Goal: Information Seeking & Learning: Learn about a topic

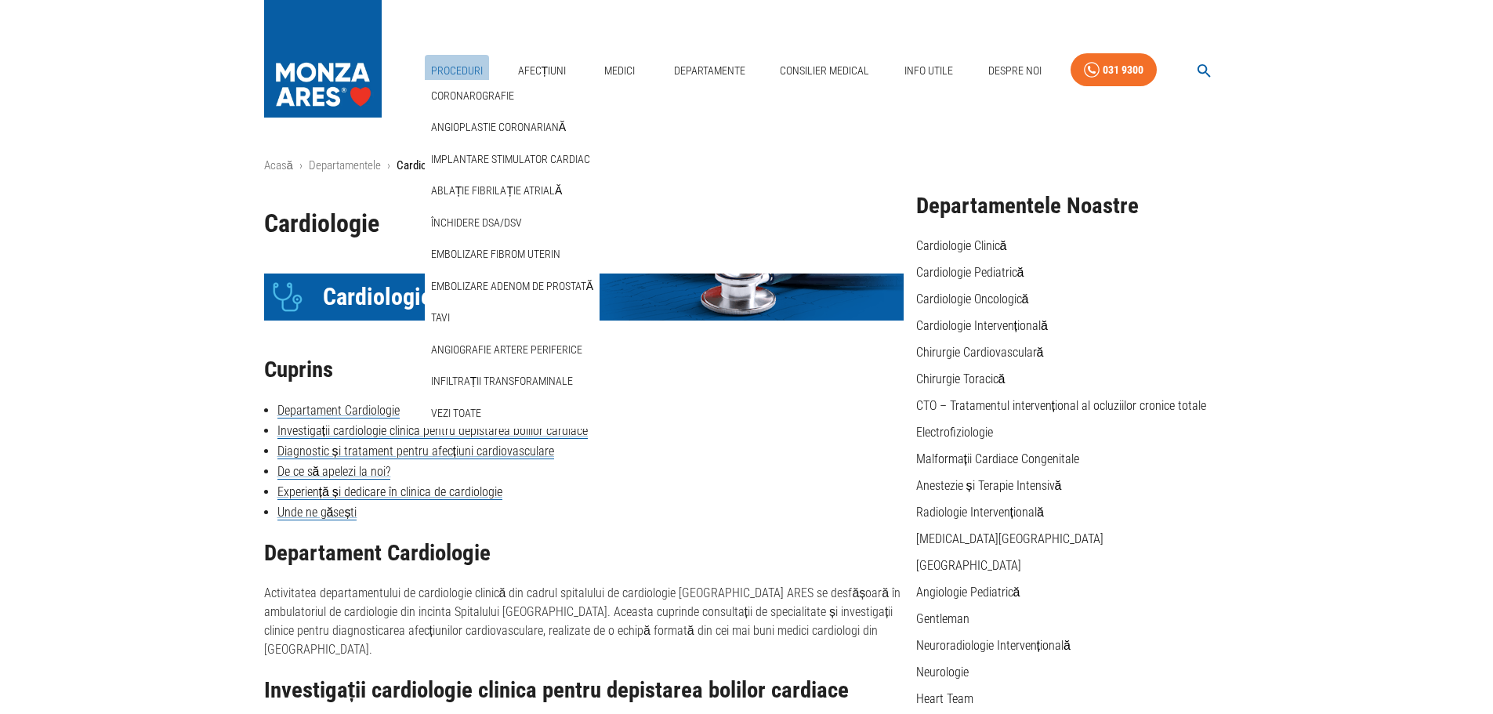
click at [461, 74] on link "Proceduri" at bounding box center [457, 71] width 64 height 32
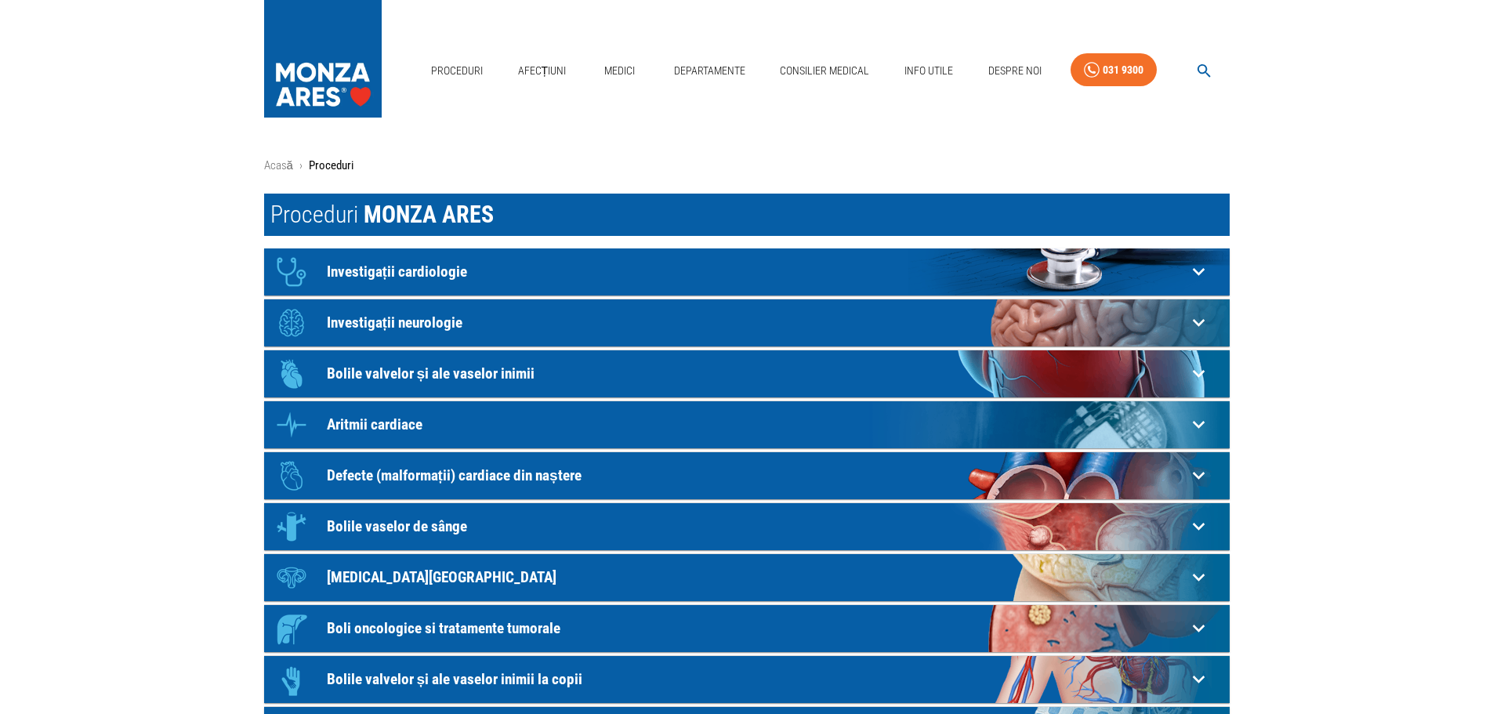
click at [80, 289] on main "Acasă › Proceduri Proceduri MONZA ARES Icon Investigații cardiologie Electrocar…" at bounding box center [746, 508] width 1493 height 703
click at [398, 277] on p "Investigații cardiologie" at bounding box center [756, 271] width 859 height 16
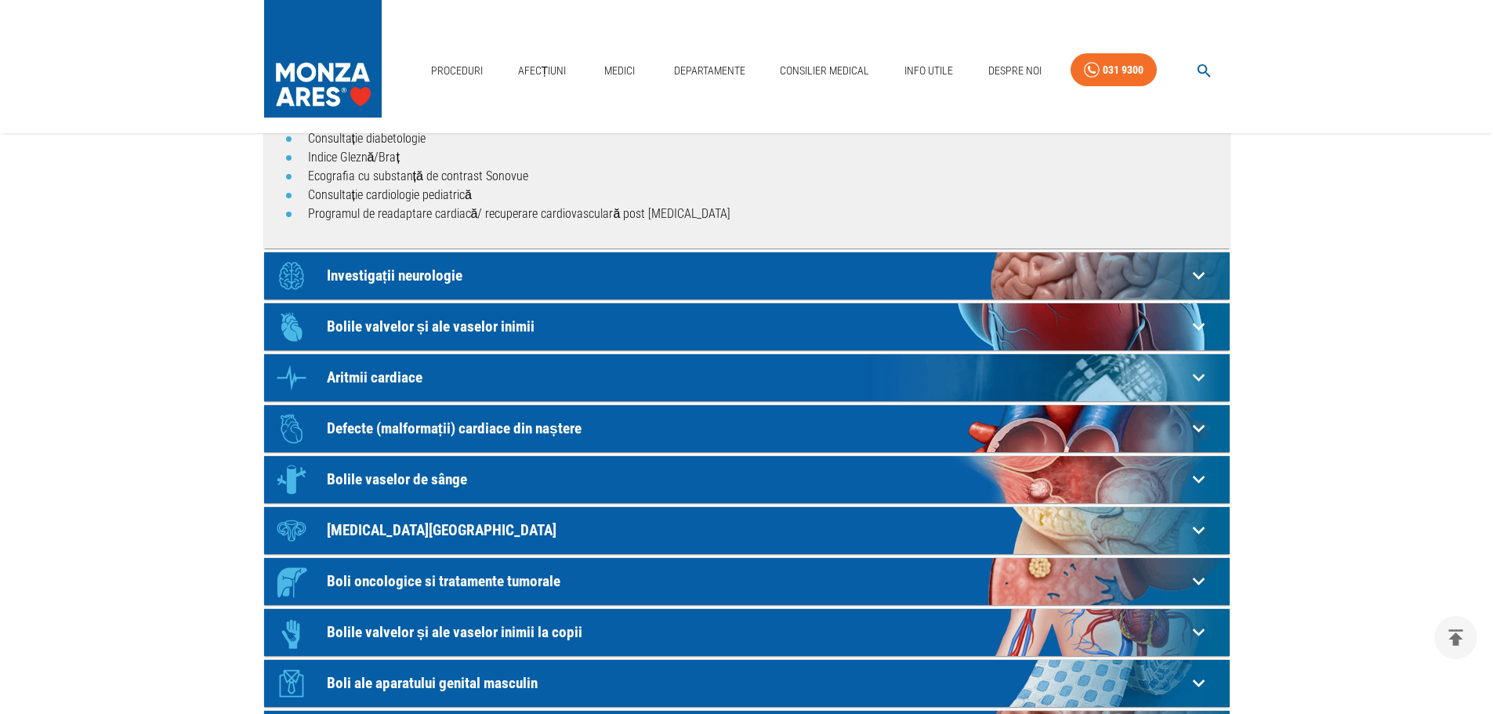
scroll to position [470, 0]
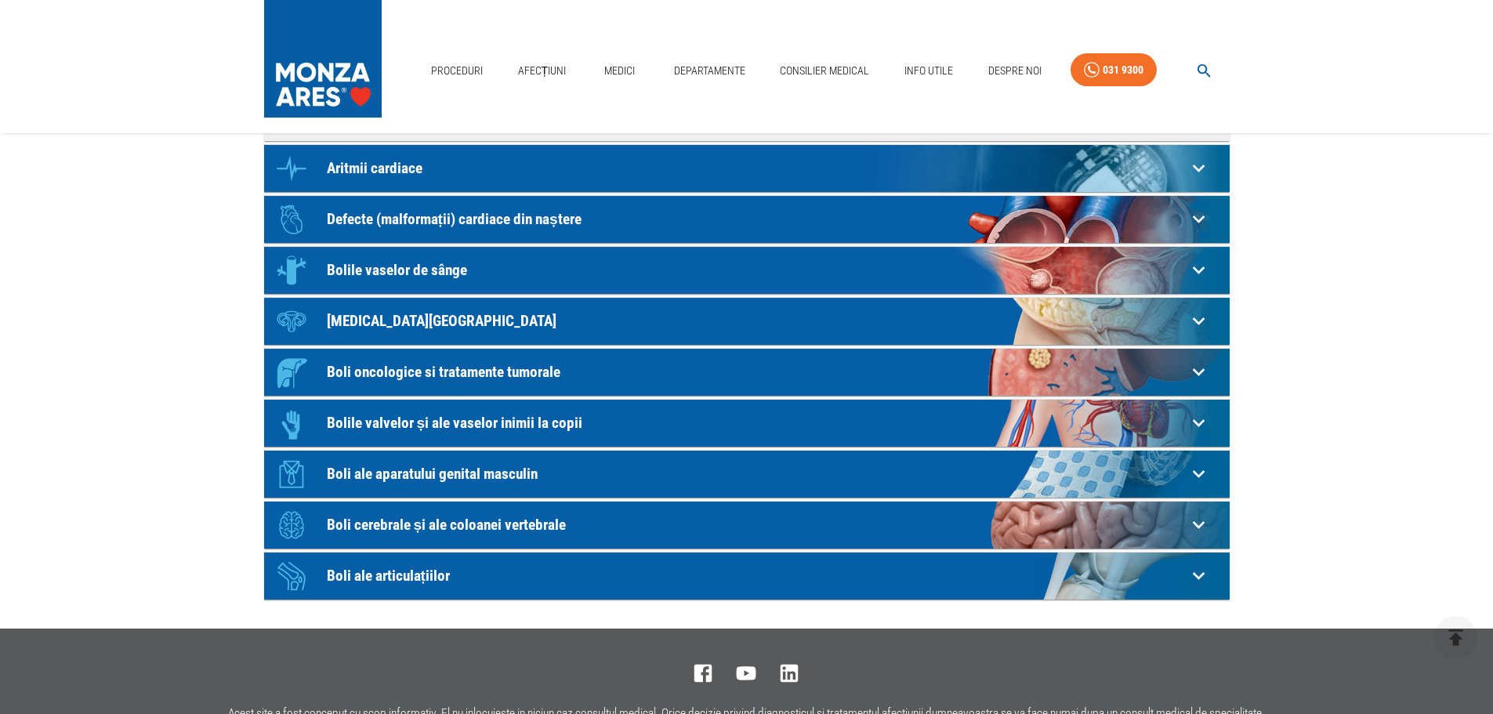
scroll to position [1034, 0]
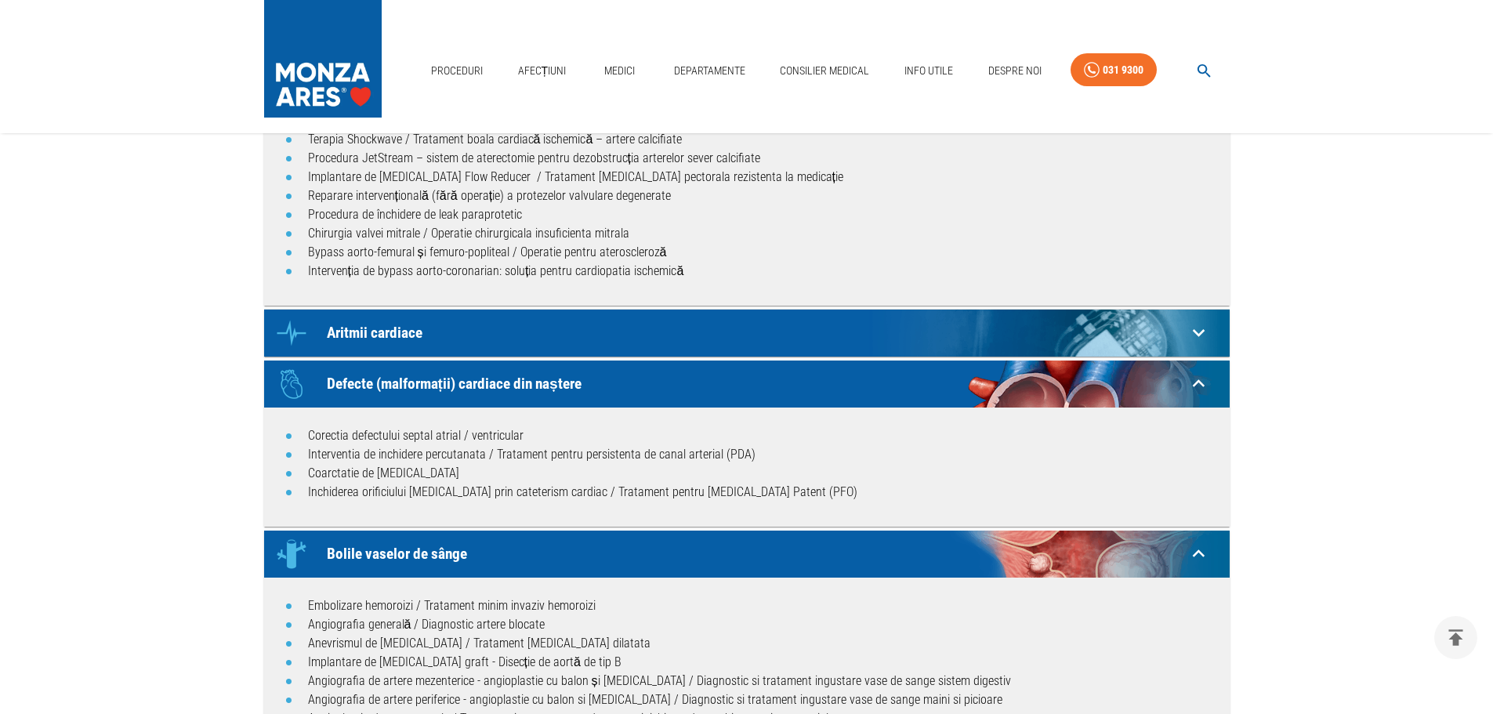
scroll to position [752, 0]
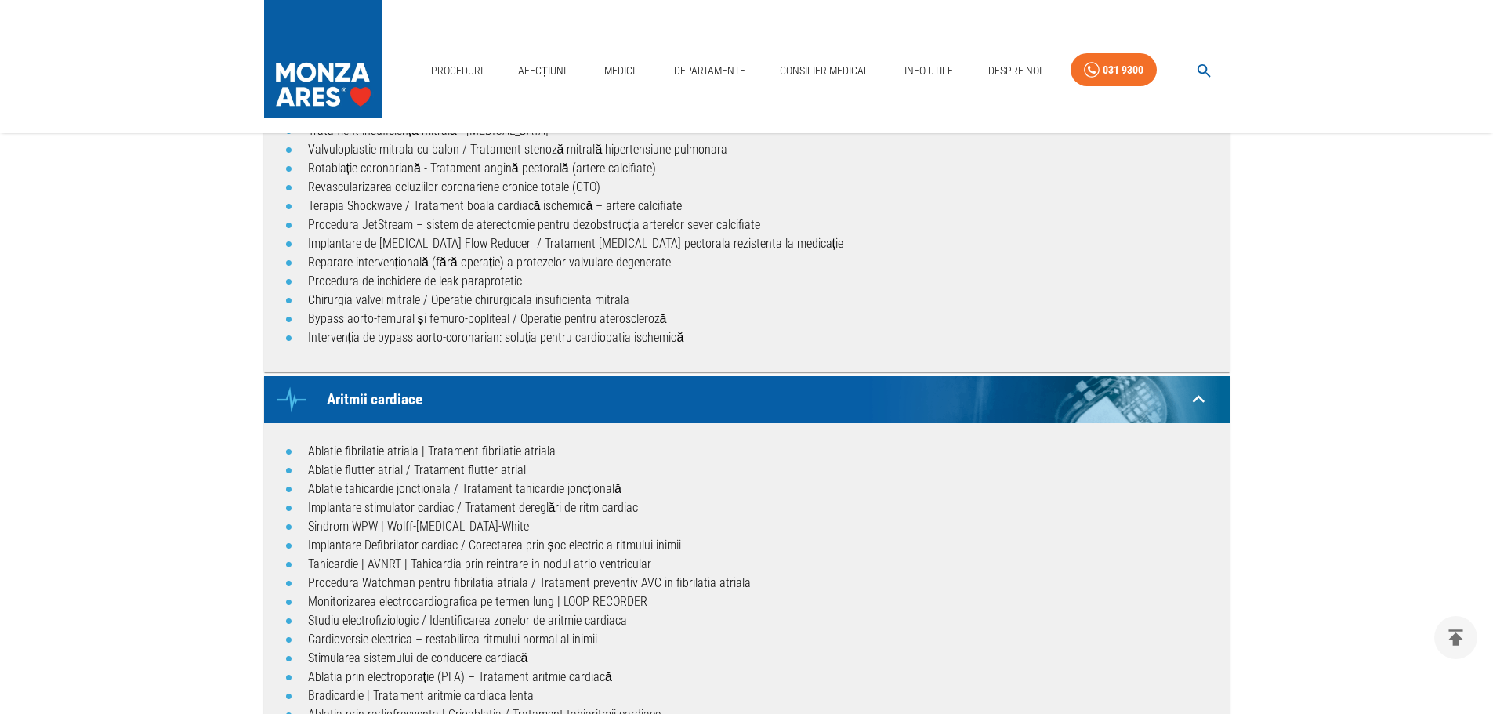
click at [168, 498] on main "Acasă › Proceduri Proceduri MONZA ARES Icon Investigații cardiologie Electrocar…" at bounding box center [746, 602] width 1493 height 2395
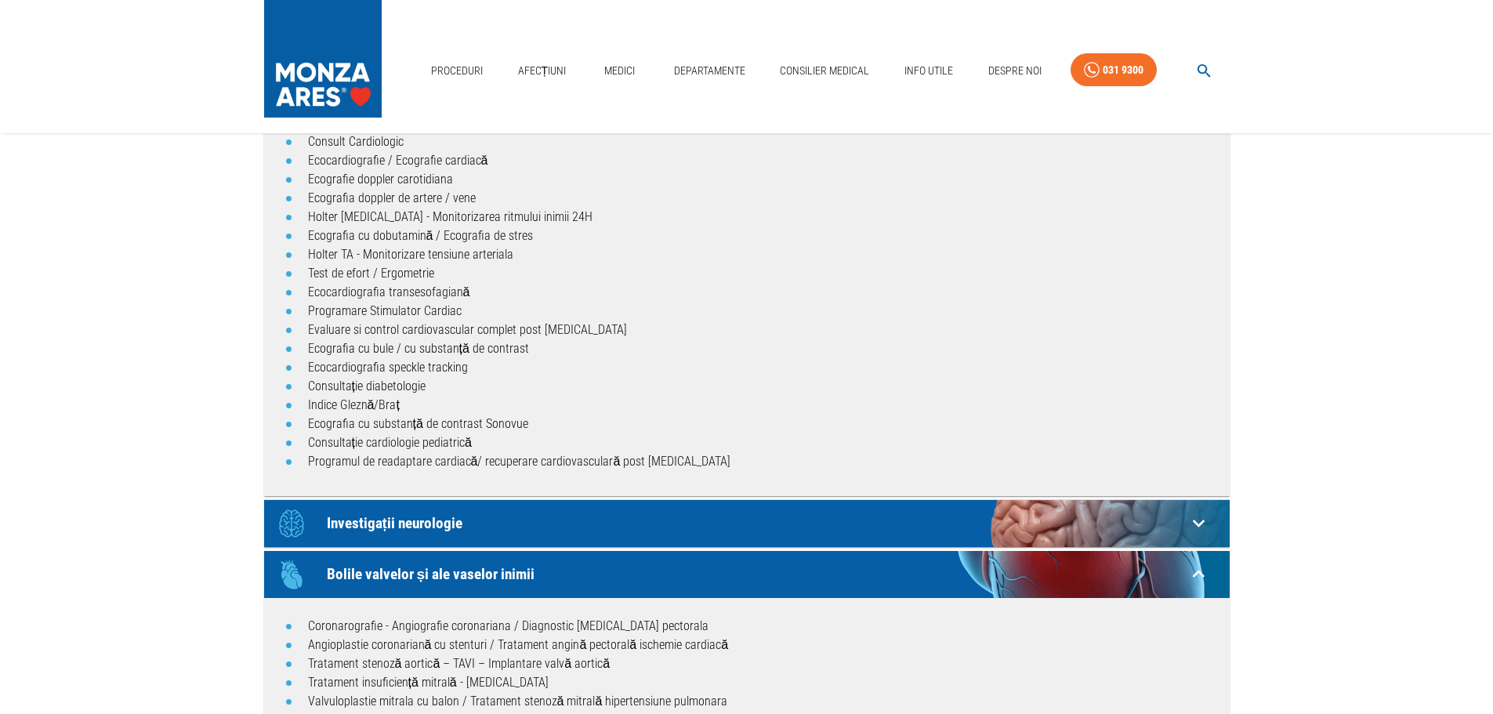
scroll to position [94, 0]
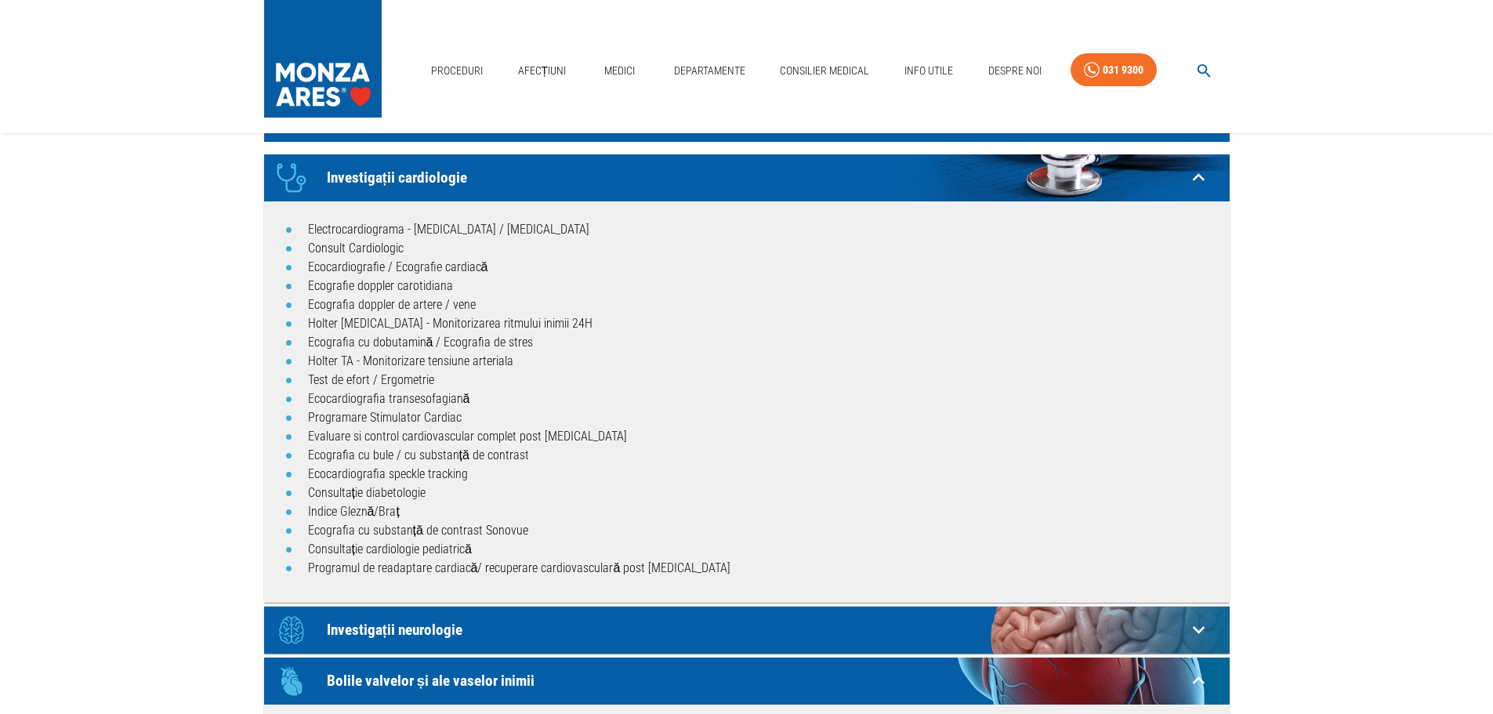
click at [378, 186] on p "Investigații neurologie" at bounding box center [756, 177] width 859 height 16
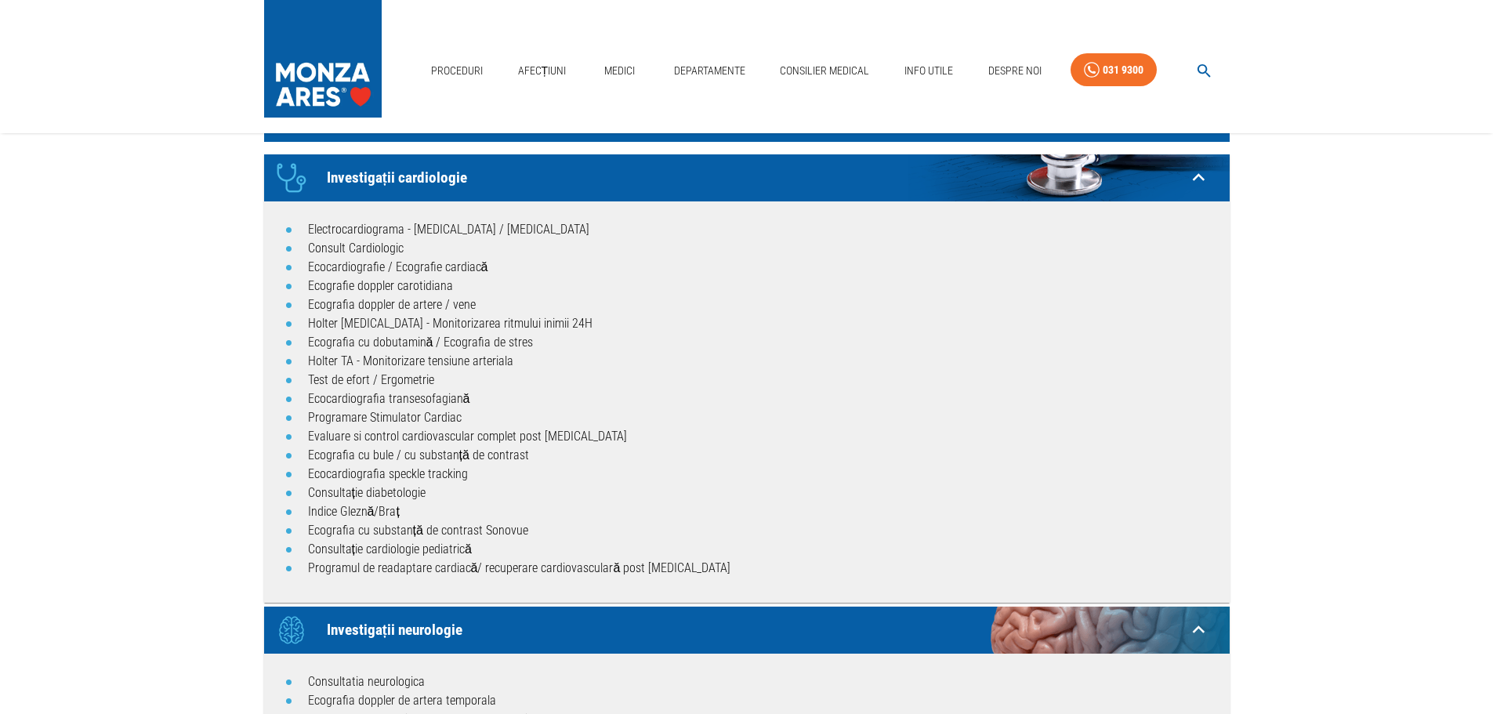
click at [378, 186] on p "Investigații neurologie" at bounding box center [756, 177] width 859 height 16
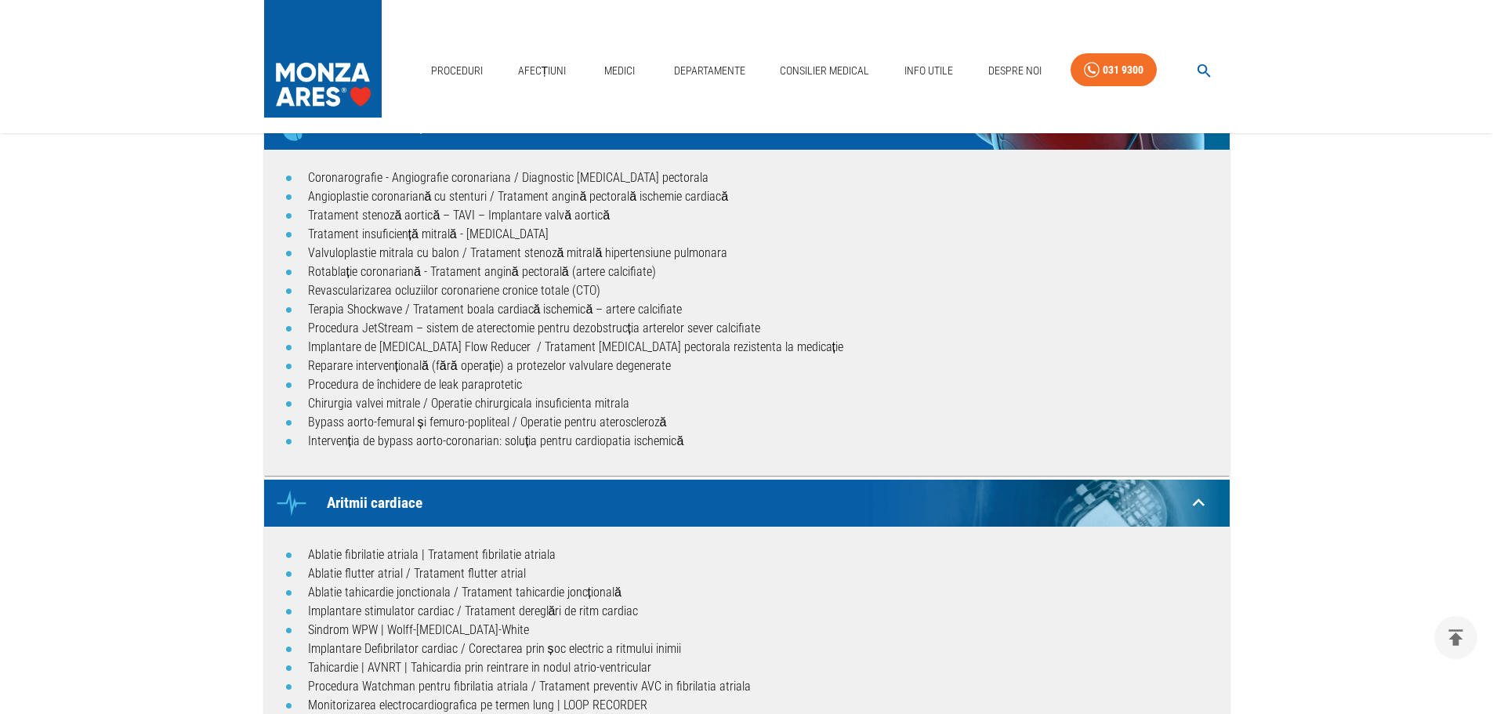
scroll to position [658, 0]
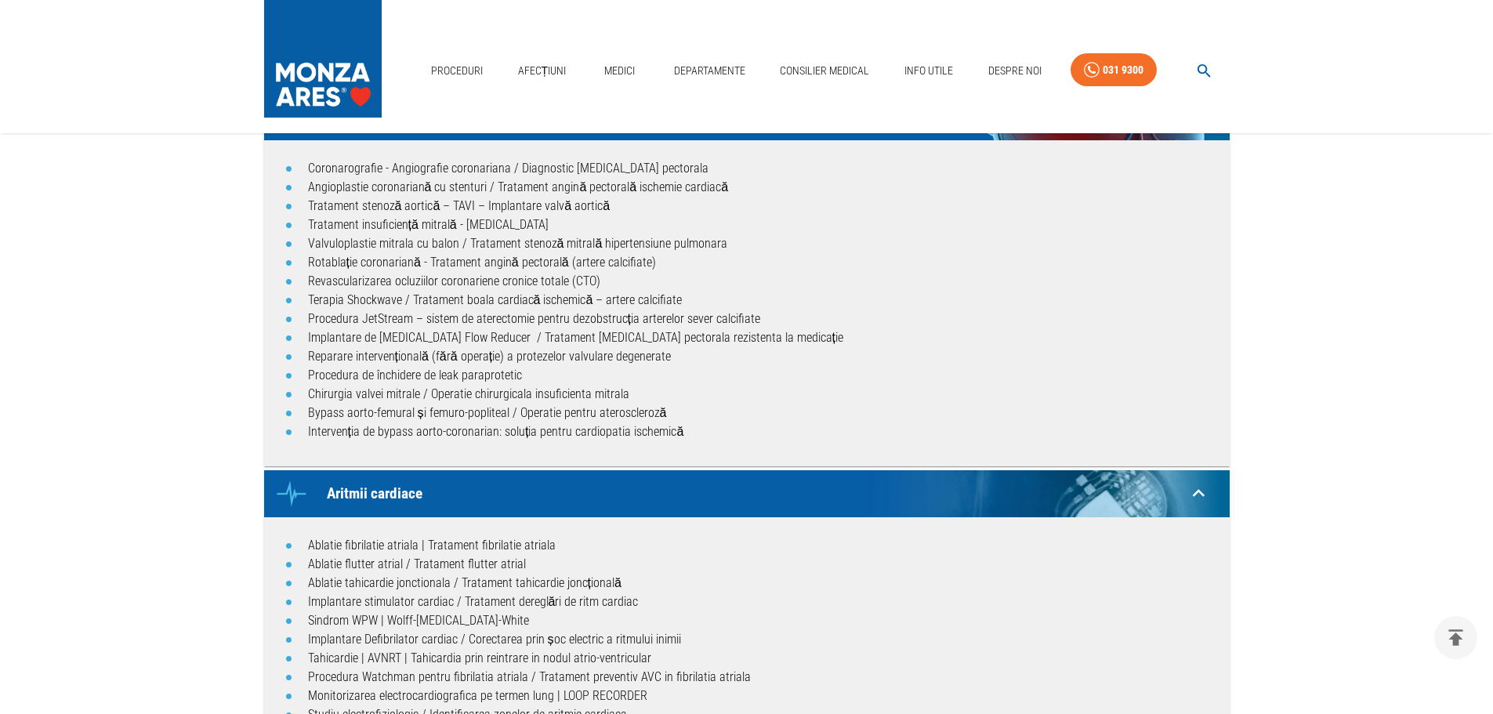
click at [171, 501] on main "Acasă › Proceduri Proceduri MONZA ARES Icon Investigații cardiologie Electrocar…" at bounding box center [746, 696] width 1493 height 2395
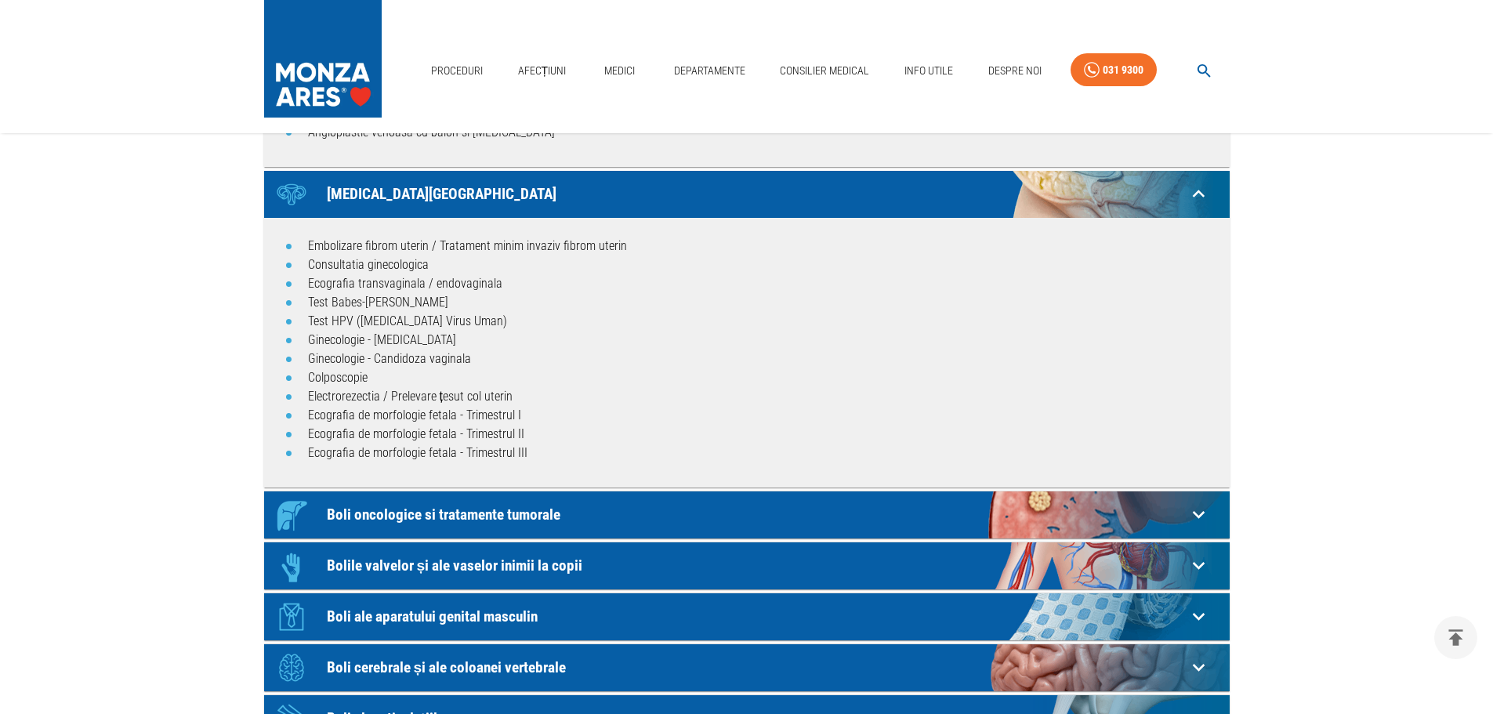
scroll to position [1849, 0]
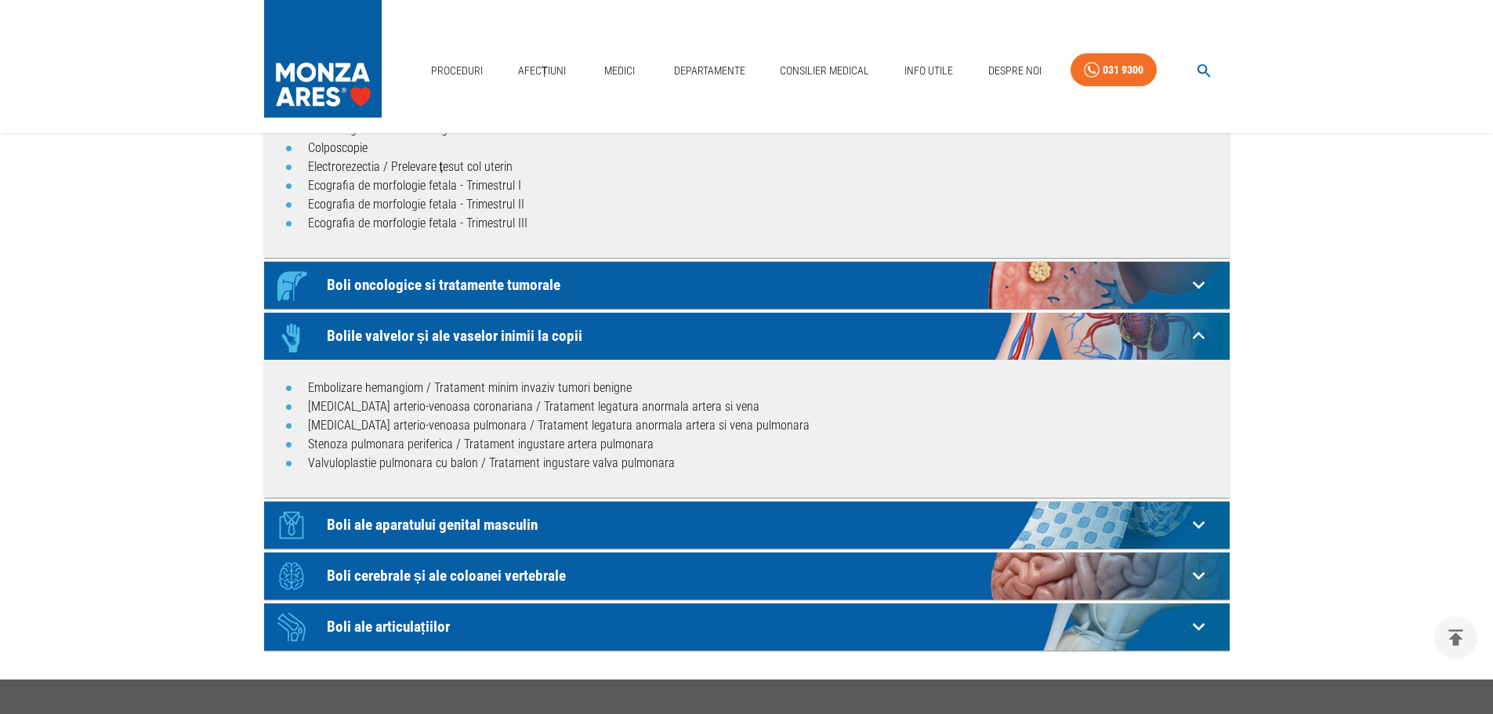
scroll to position [2100, 0]
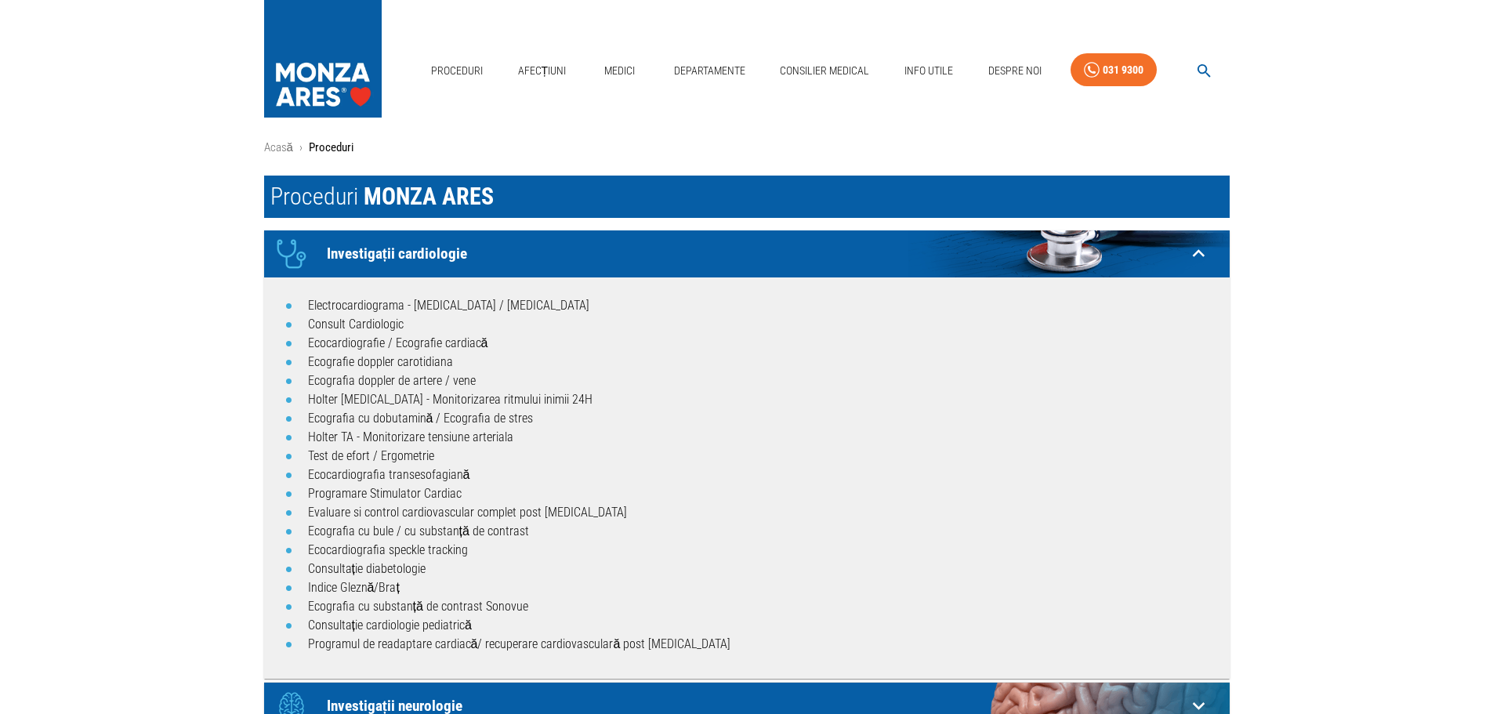
scroll to position [0, 0]
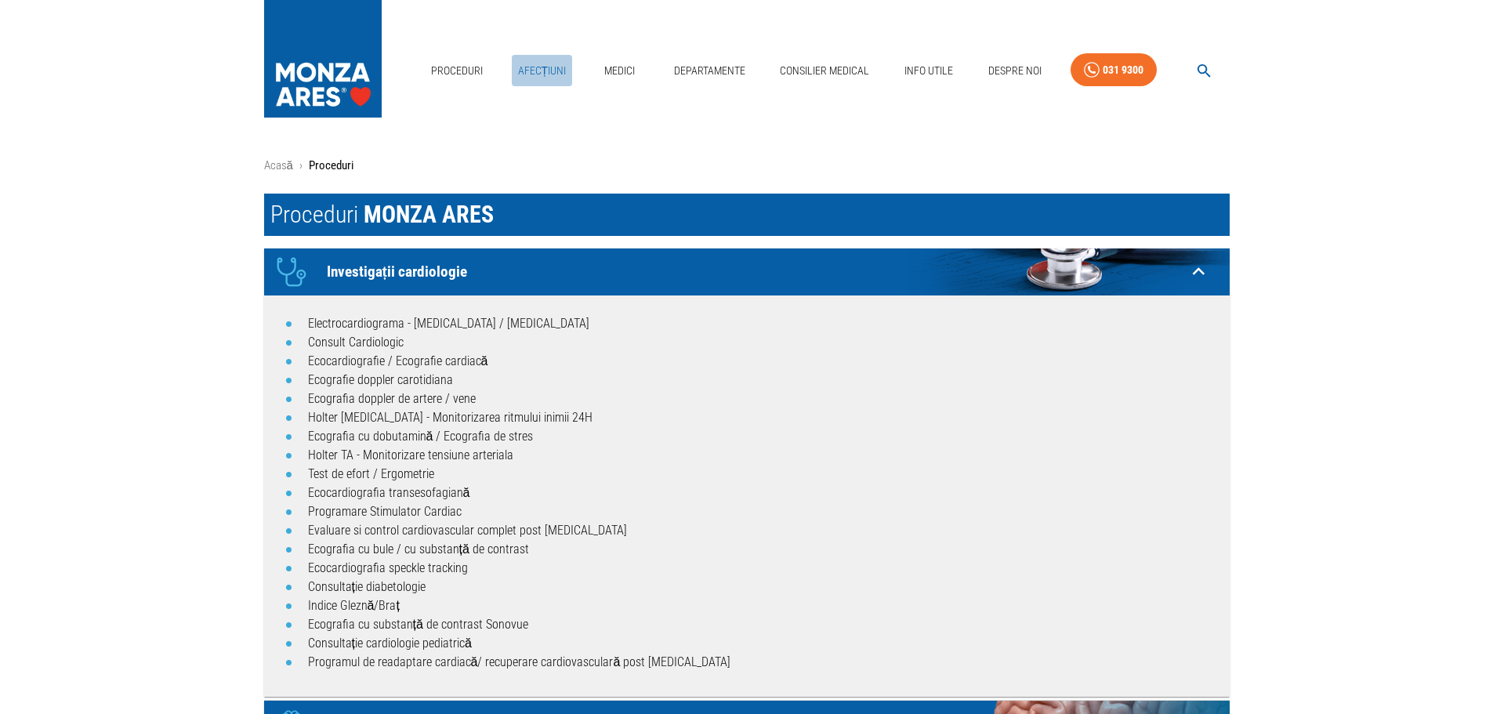
click at [534, 65] on link "Afecțiuni" at bounding box center [542, 71] width 61 height 32
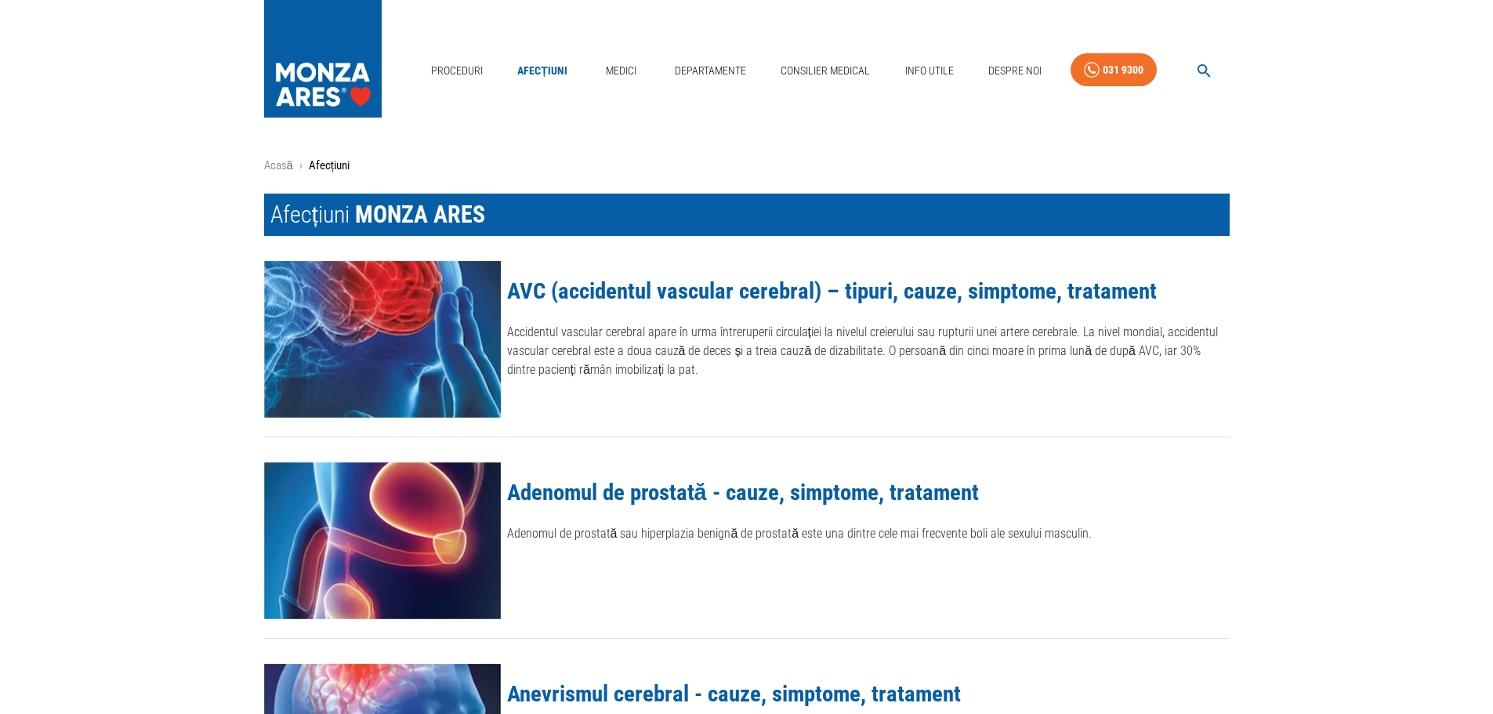
click at [697, 66] on link "Departamente" at bounding box center [710, 71] width 84 height 32
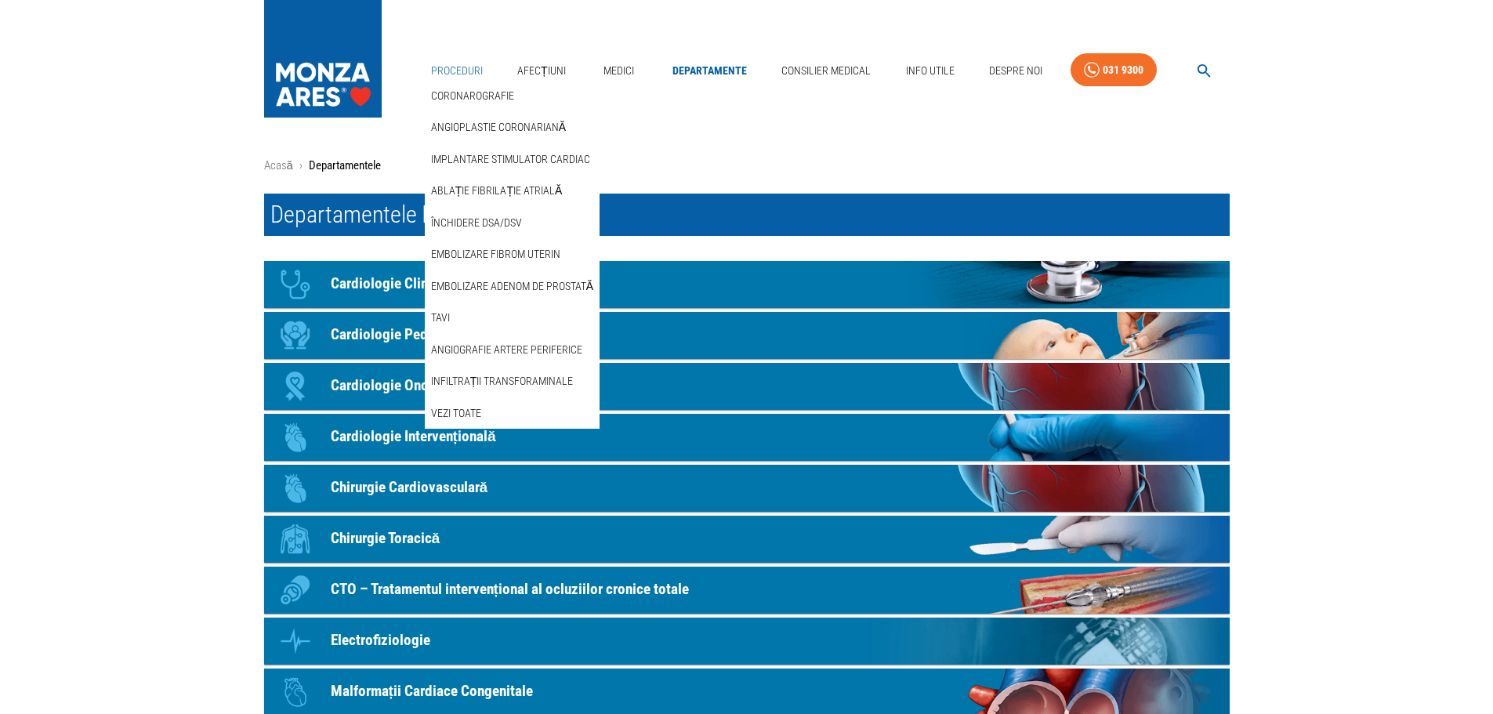
click at [465, 66] on link "Proceduri" at bounding box center [457, 71] width 64 height 32
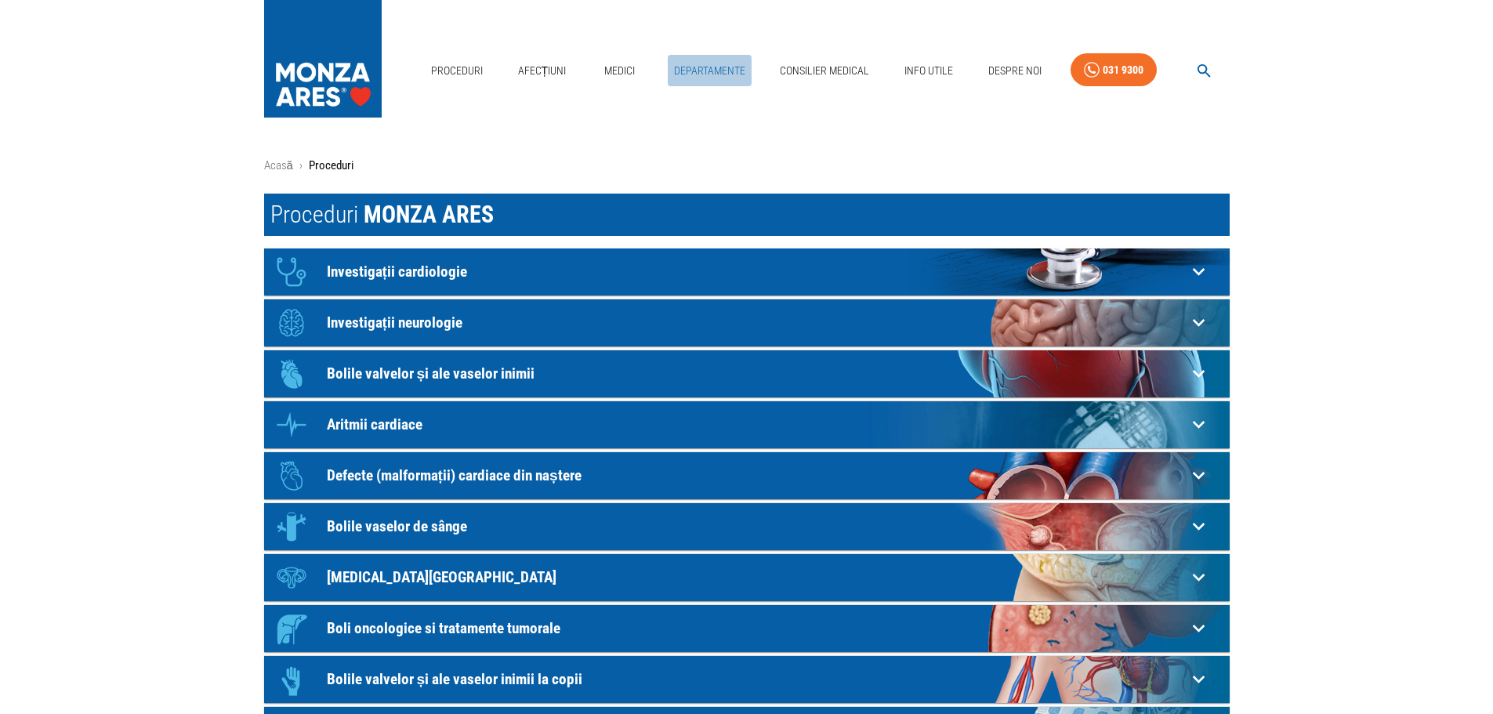
click at [697, 70] on link "Departamente" at bounding box center [710, 71] width 84 height 32
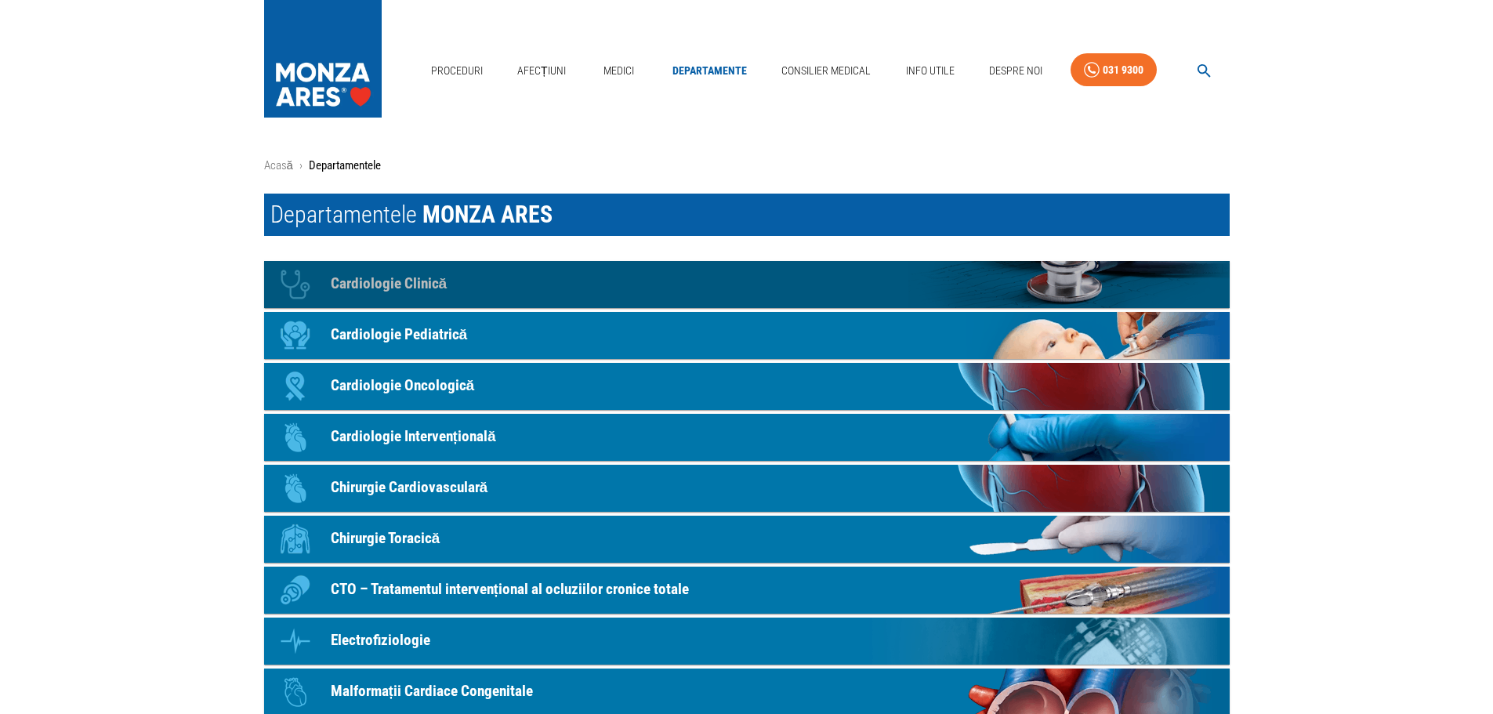
click at [393, 274] on p "Cardiologie Clinică" at bounding box center [389, 284] width 117 height 23
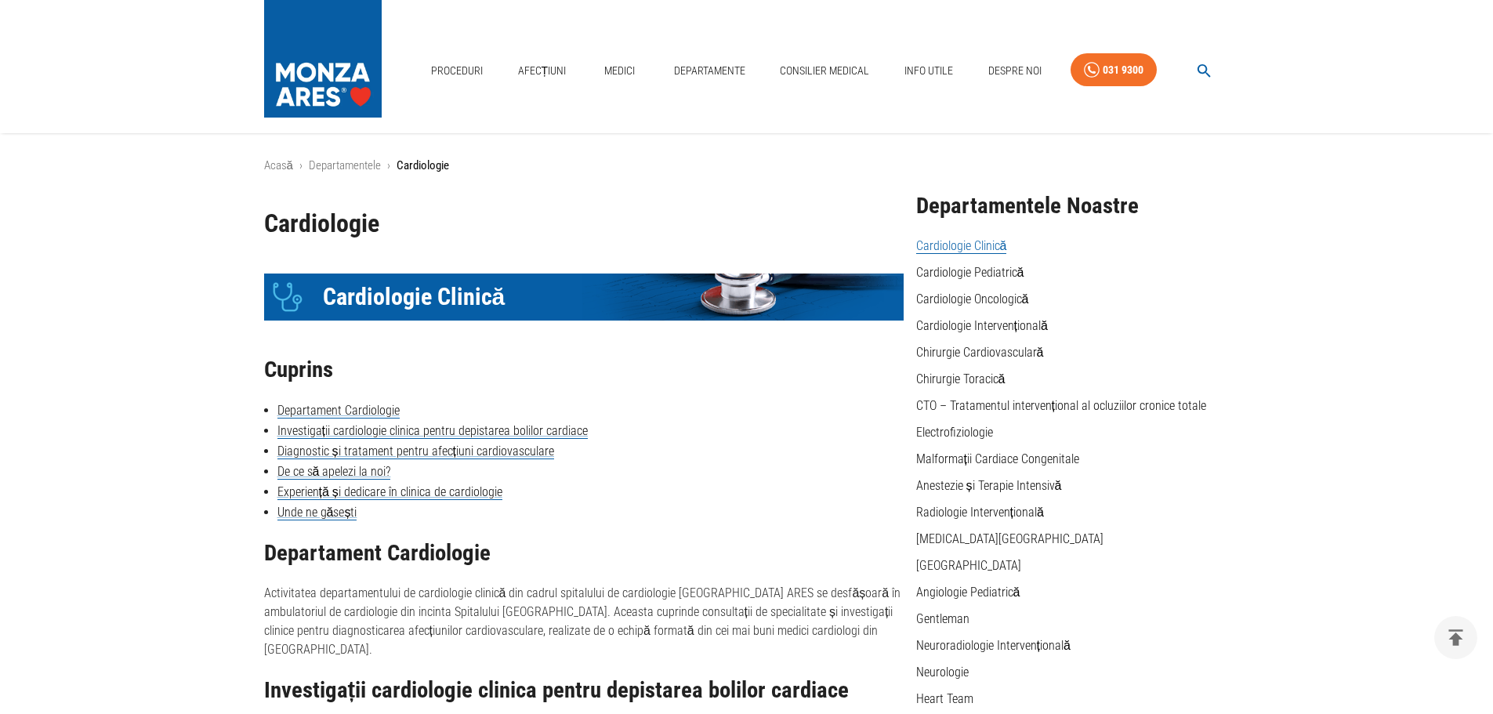
scroll to position [210, 0]
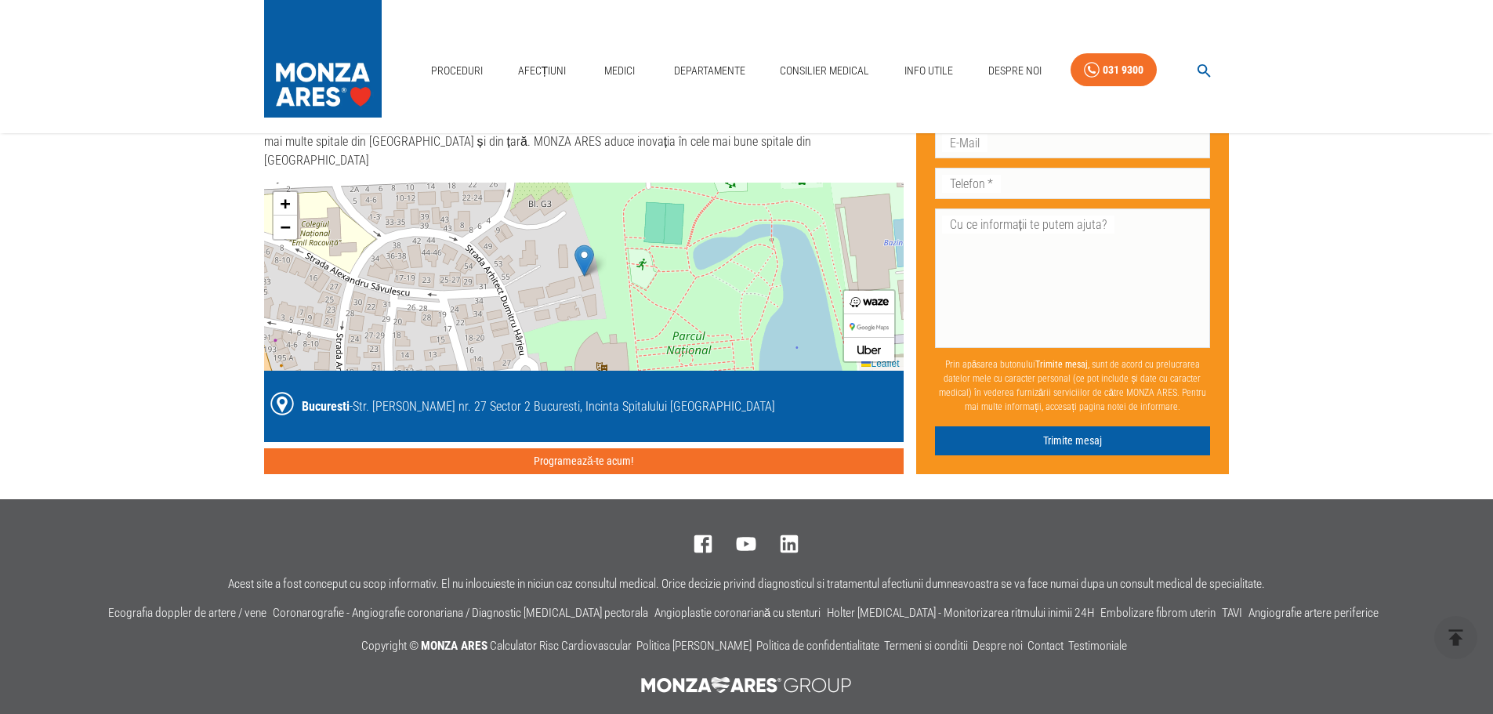
scroll to position [3623, 0]
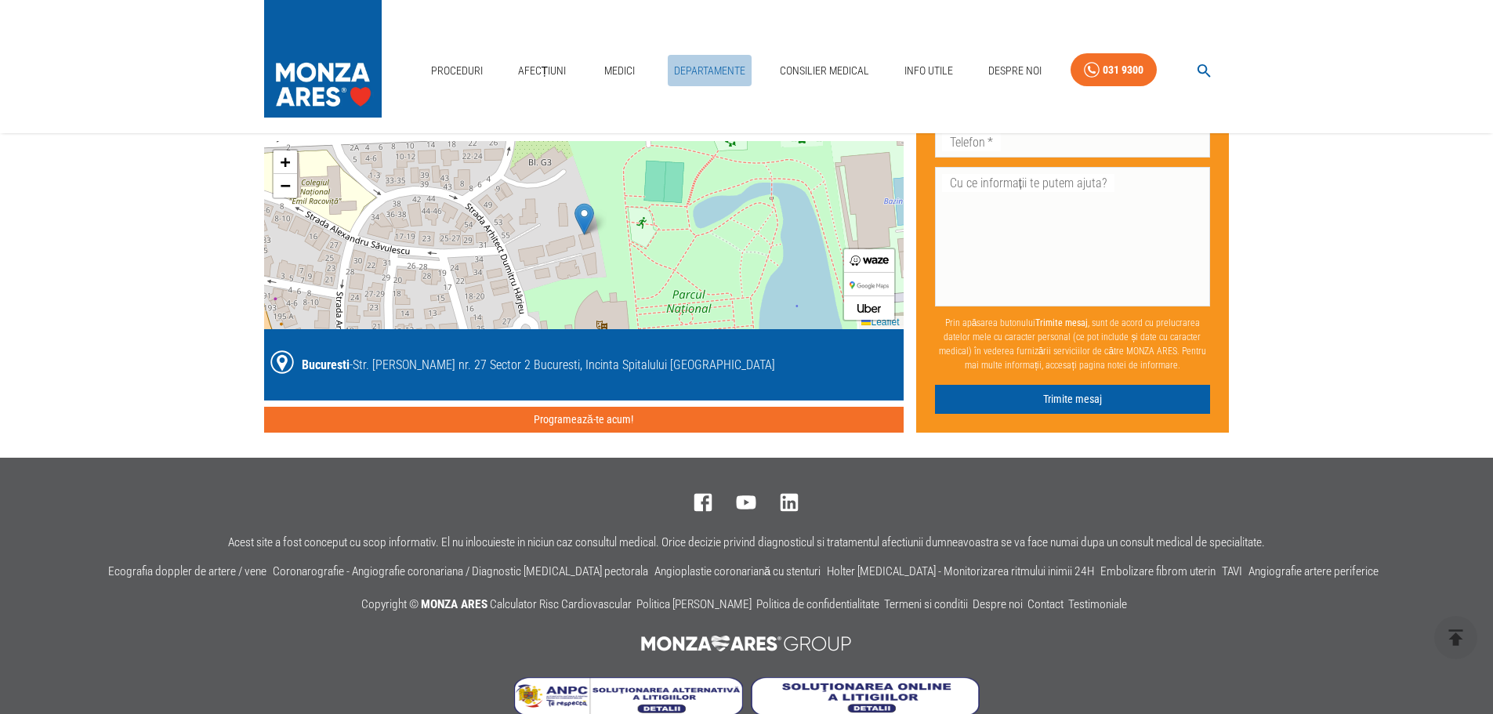
click at [711, 72] on link "Departamente" at bounding box center [710, 71] width 84 height 32
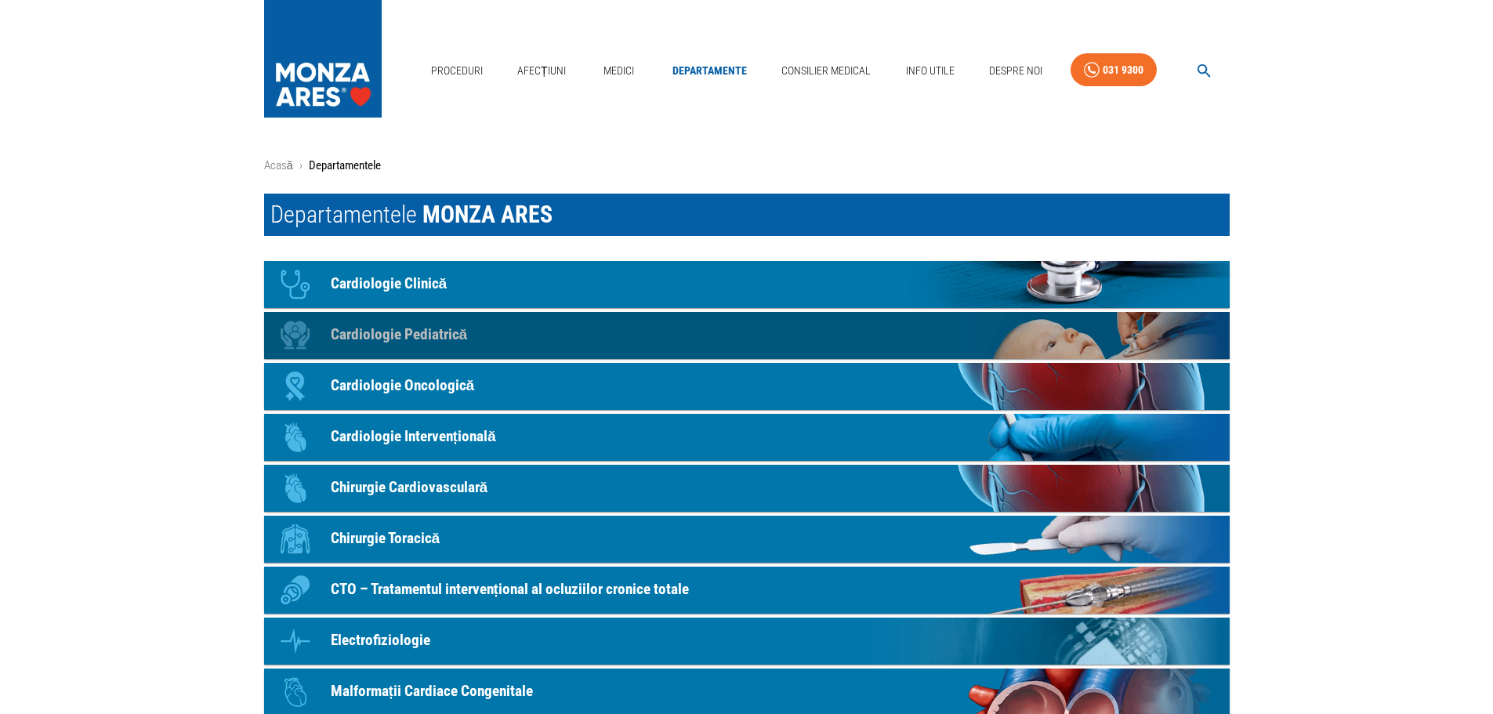
click at [389, 330] on p "Cardiologie Pediatrică" at bounding box center [399, 335] width 137 height 23
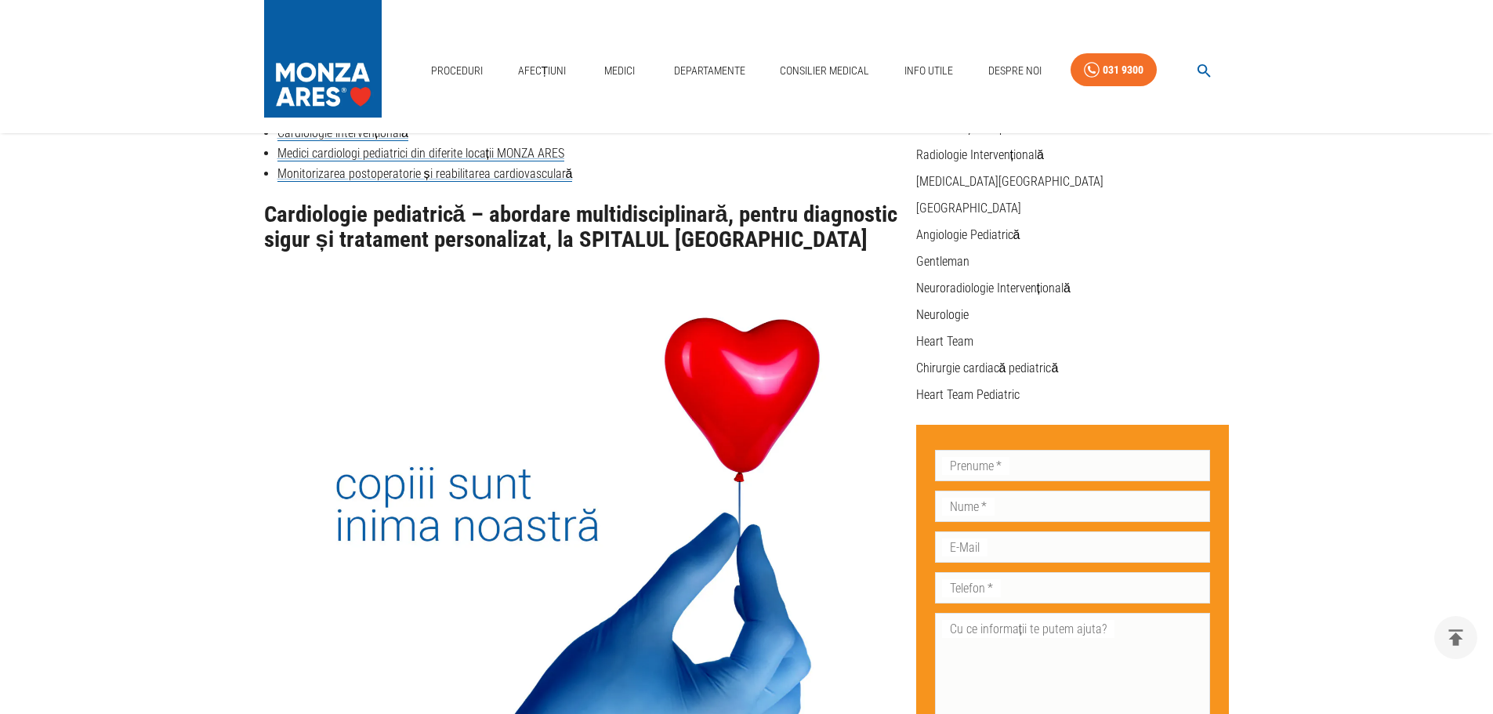
scroll to position [282, 0]
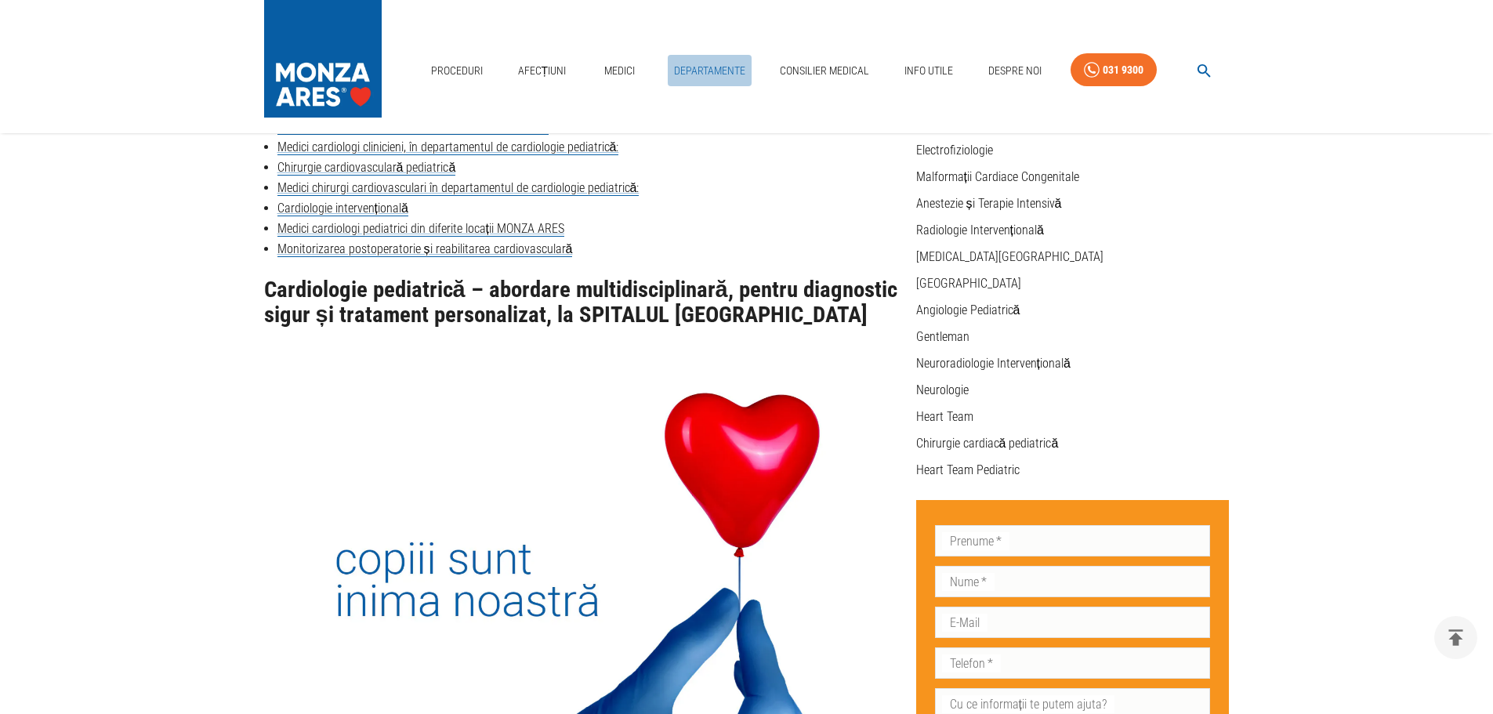
click at [712, 61] on link "Departamente" at bounding box center [710, 71] width 84 height 32
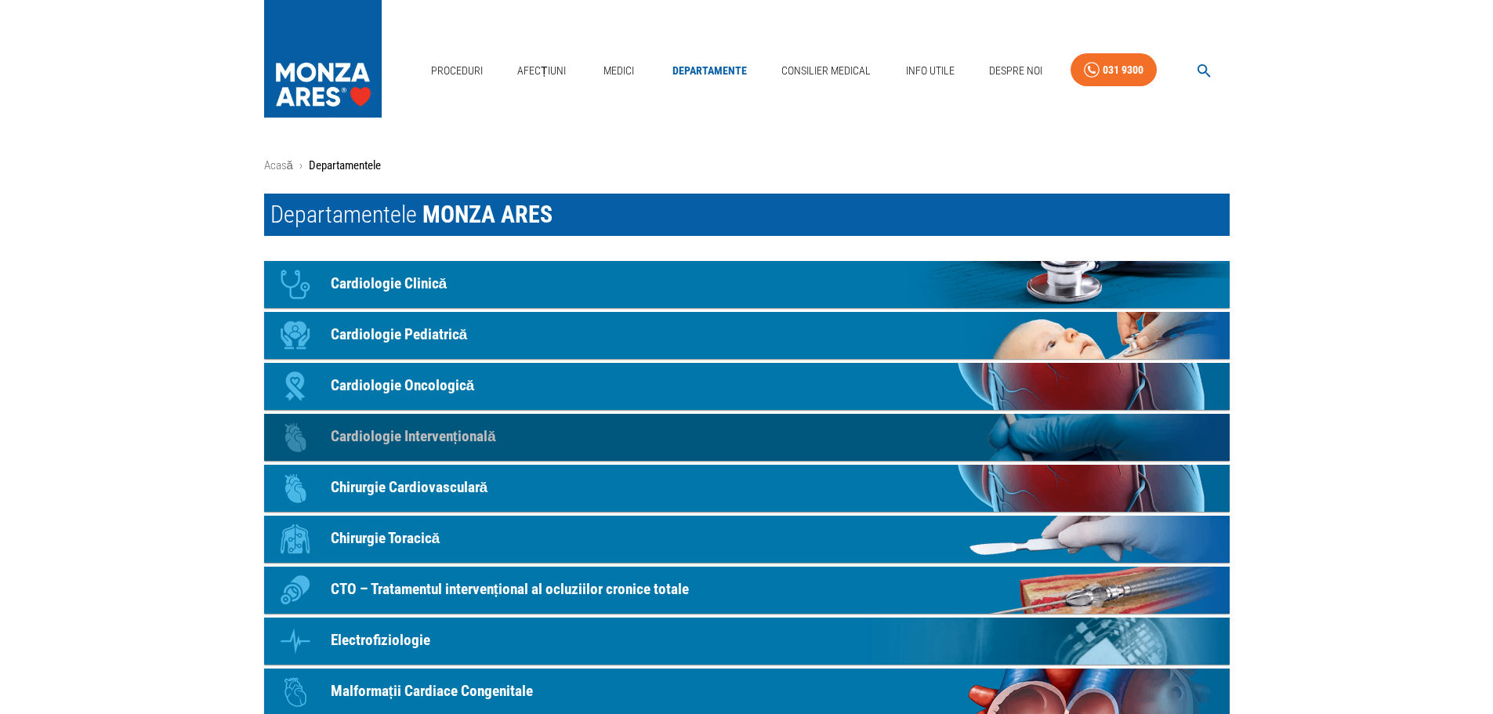
click at [447, 432] on p "Cardiologie Intervențională" at bounding box center [413, 436] width 165 height 23
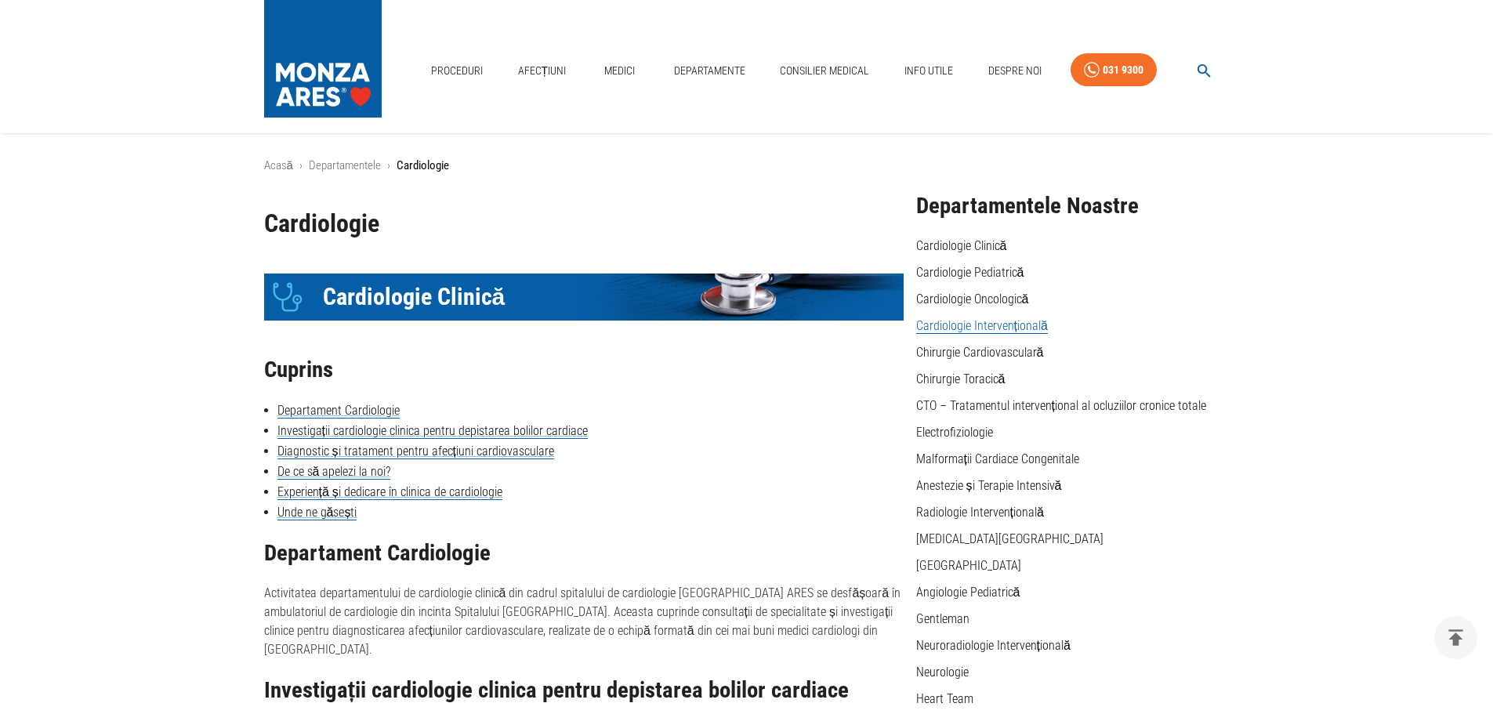
scroll to position [2085, 0]
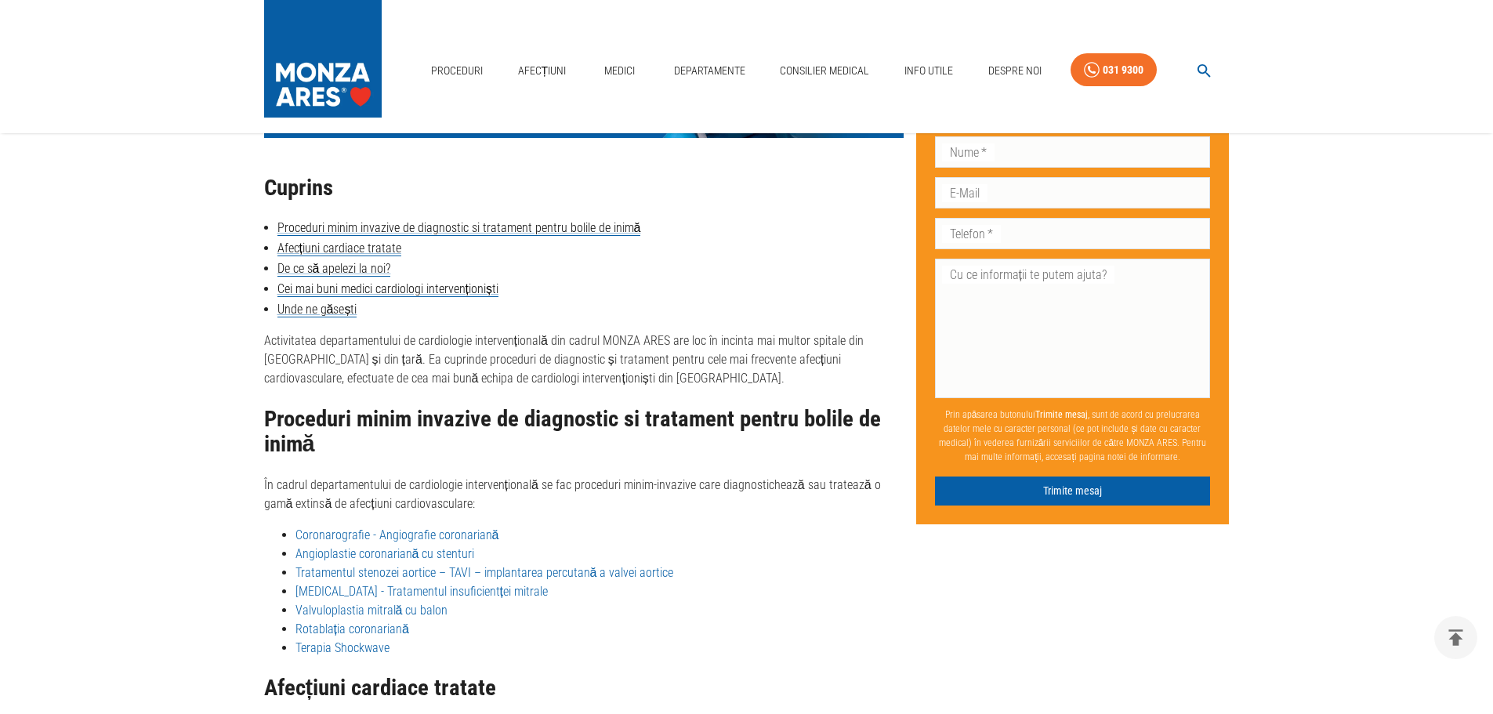
click at [171, 500] on main "Acasă › Departamentele › Cardiologie Cardiologie Icon Cardiologie Clinică Cupri…" at bounding box center [746, 21] width 1493 height 3899
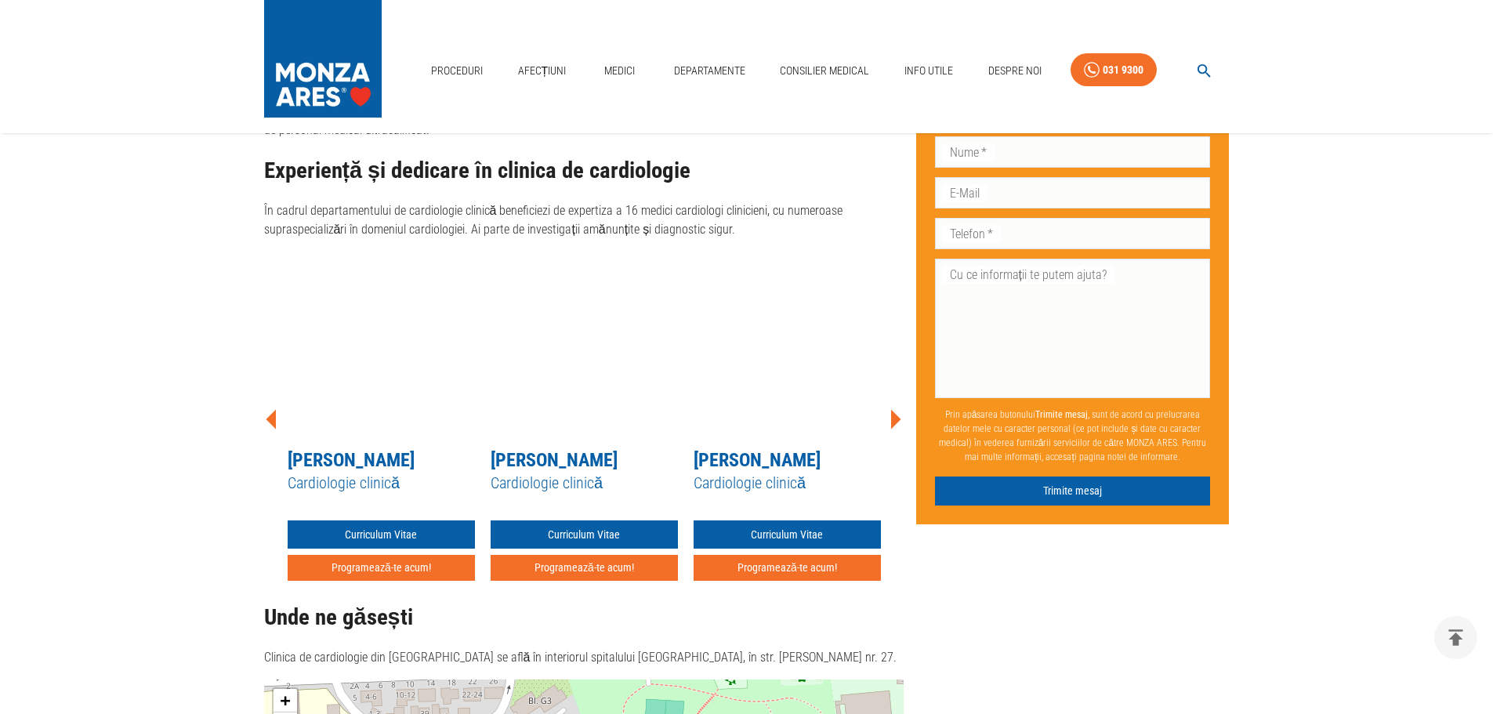
scroll to position [1145, 0]
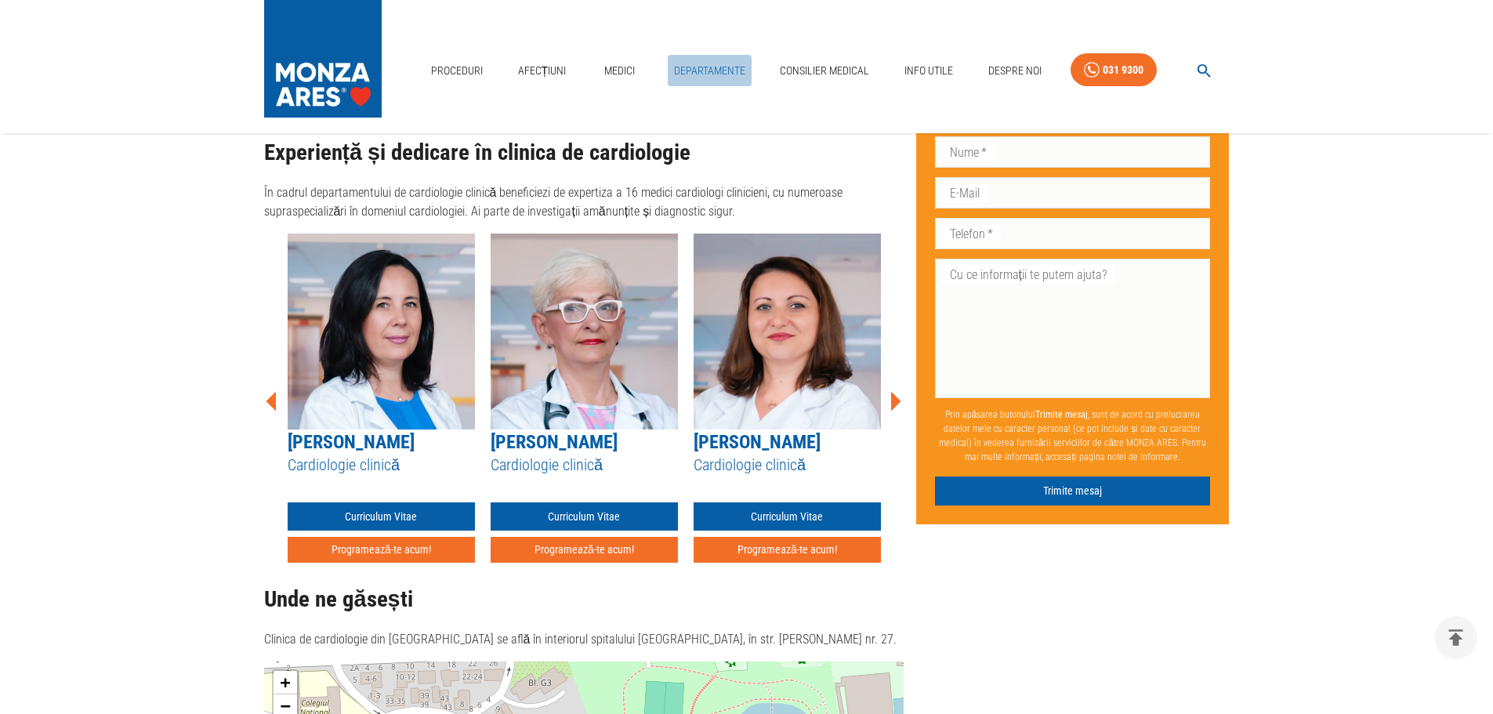
click at [692, 65] on link "Departamente" at bounding box center [710, 71] width 84 height 32
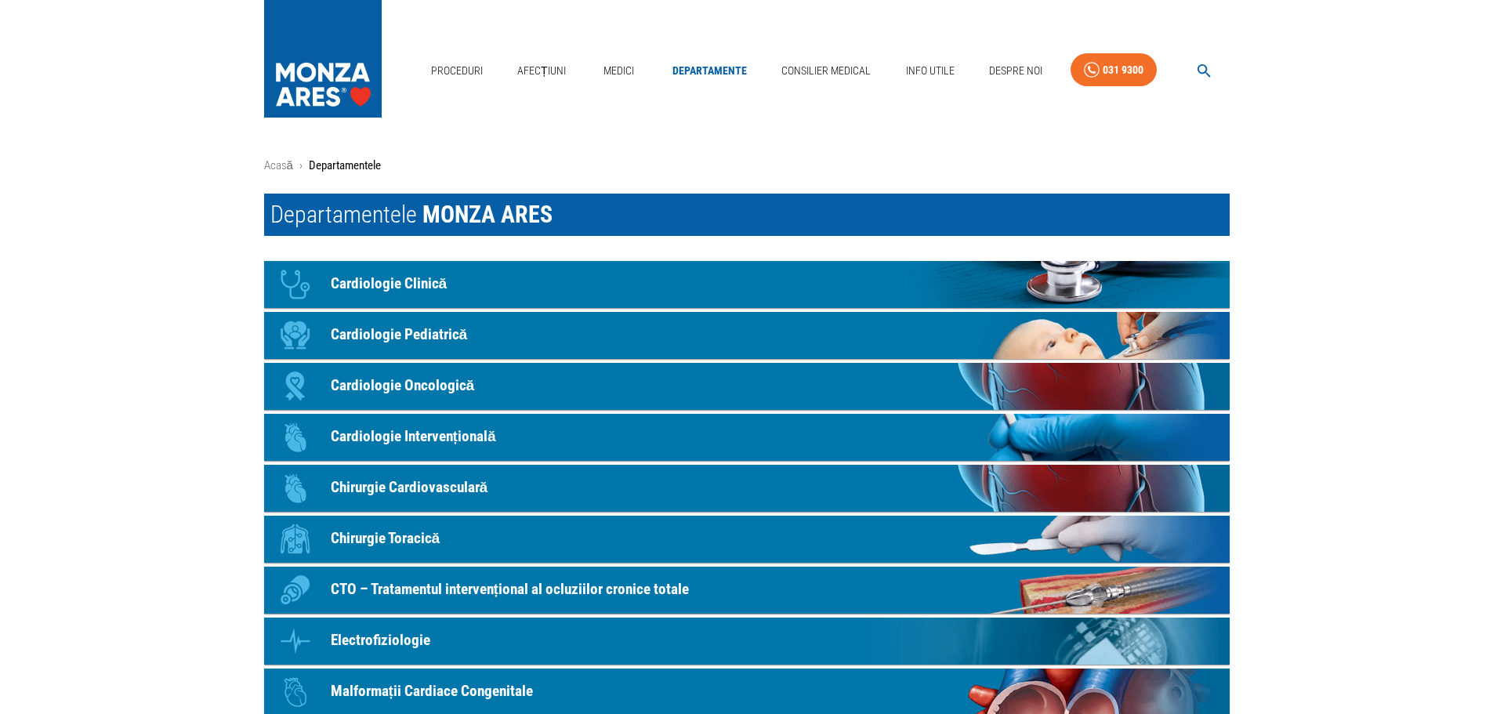
click at [113, 366] on main "Acasă › Departamentele Departamentele MONZA ARES Icon Cardiologie Clinică Icon …" at bounding box center [746, 718] width 1493 height 1123
click at [812, 67] on link "Consilier Medical" at bounding box center [826, 71] width 102 height 32
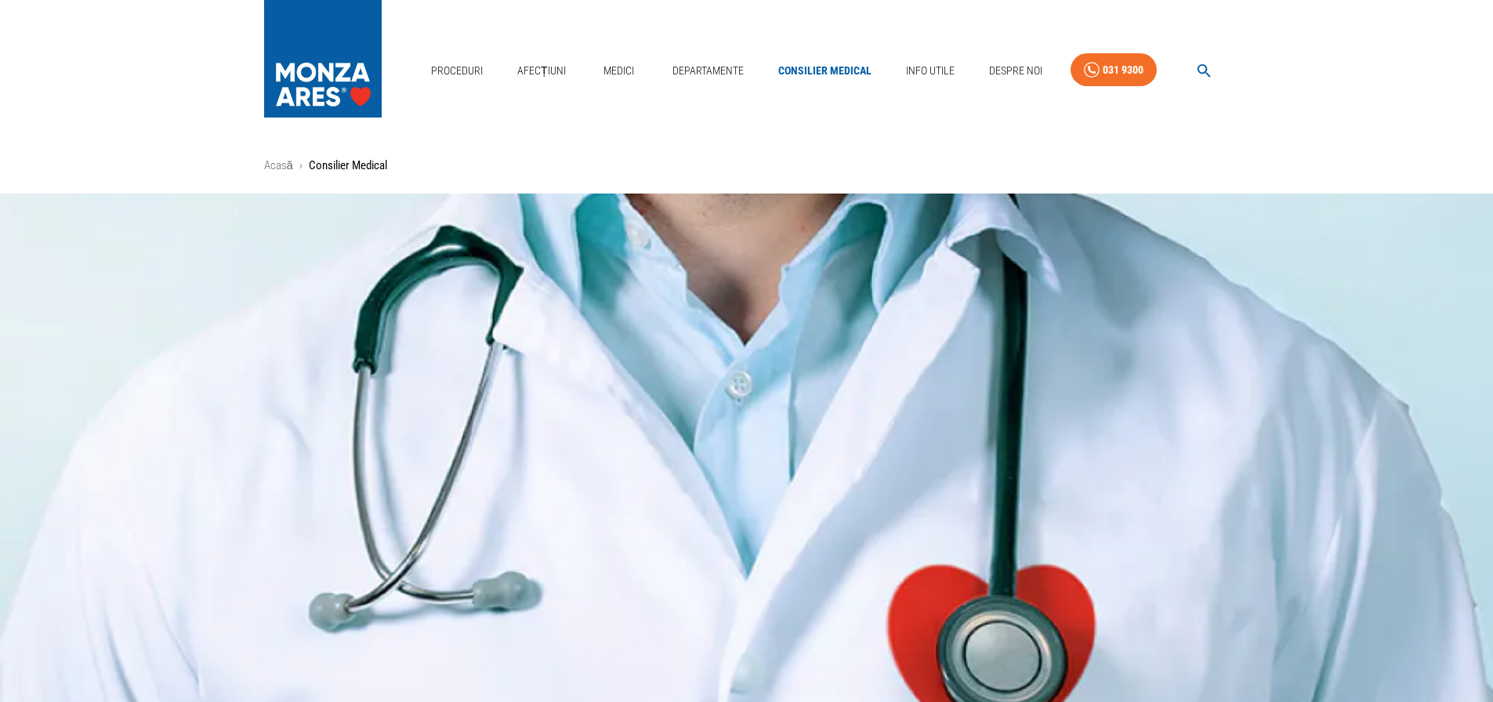
click at [237, 296] on img at bounding box center [746, 527] width 1493 height 666
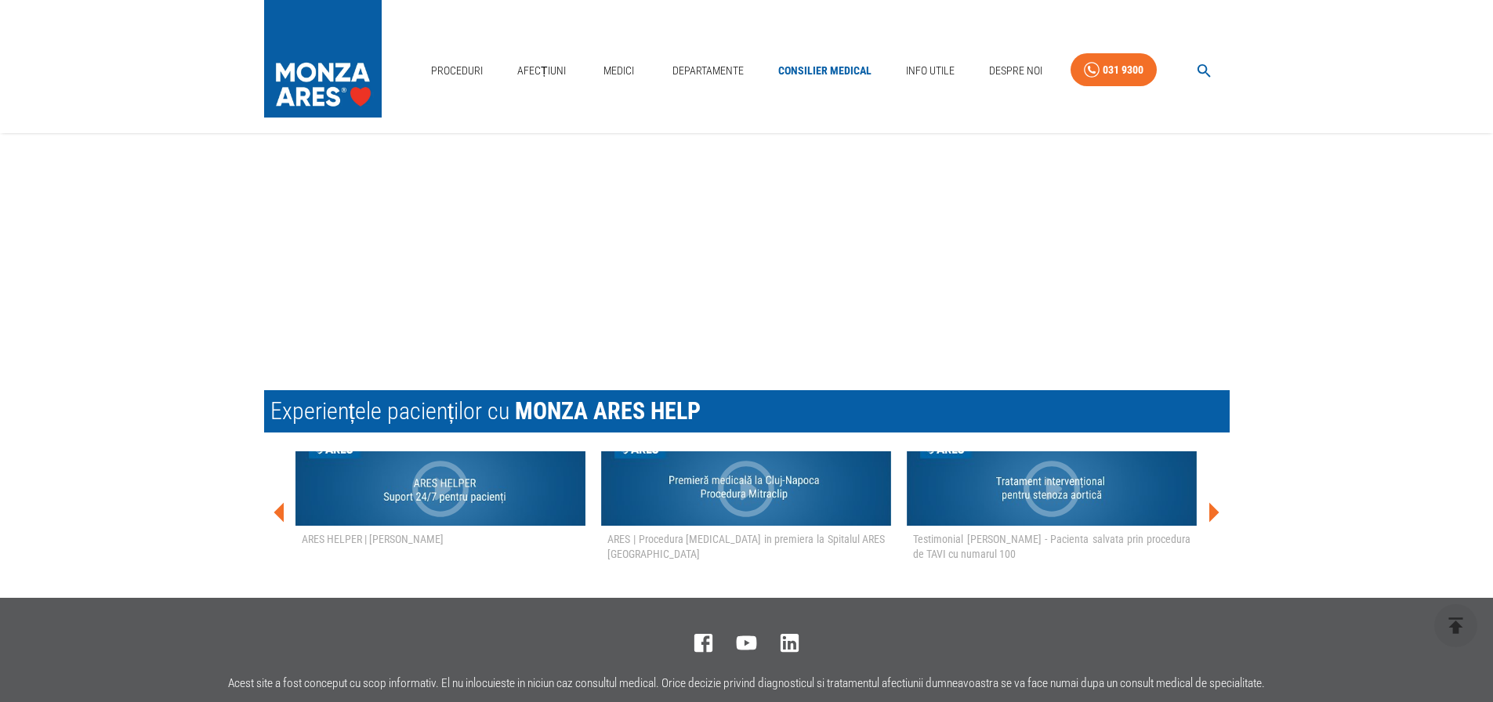
scroll to position [2852, 0]
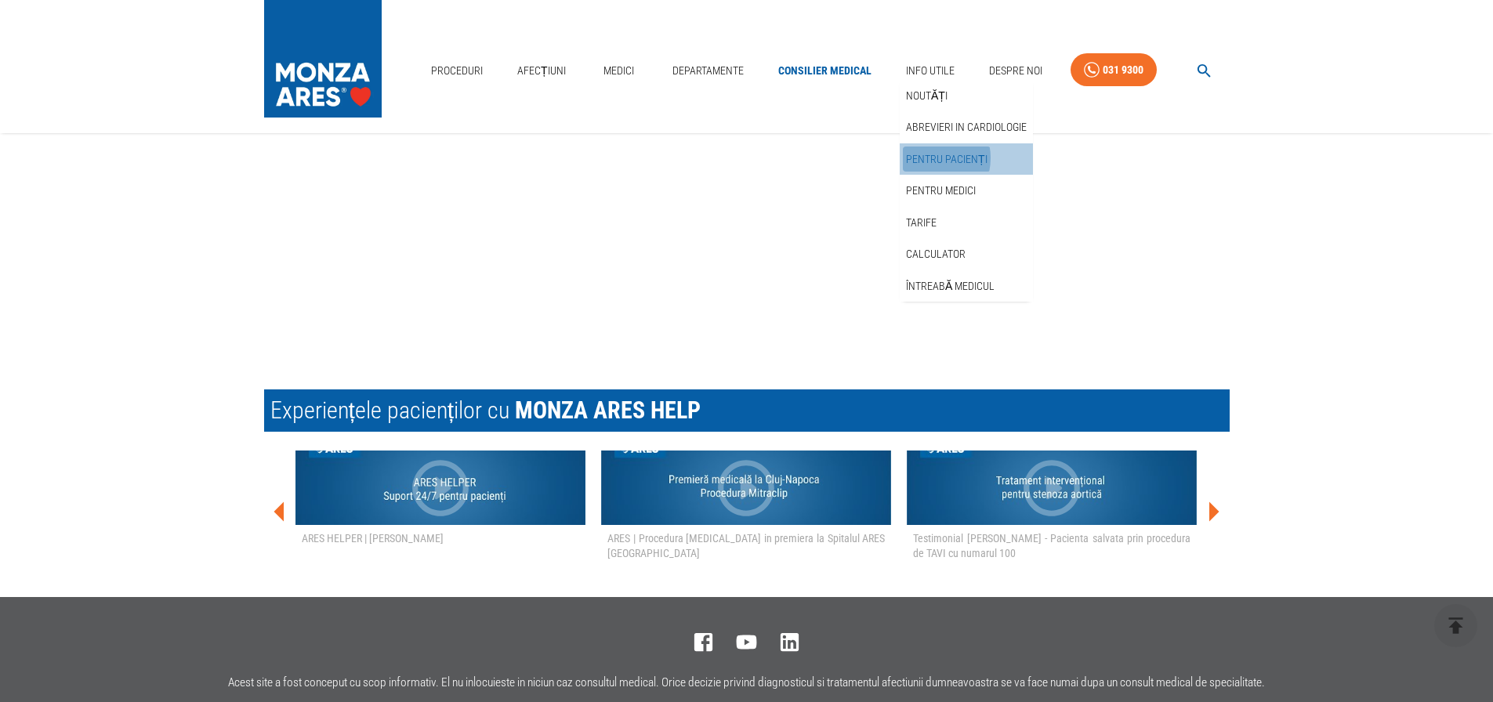
click at [928, 158] on link "Pentru pacienți" at bounding box center [947, 160] width 88 height 26
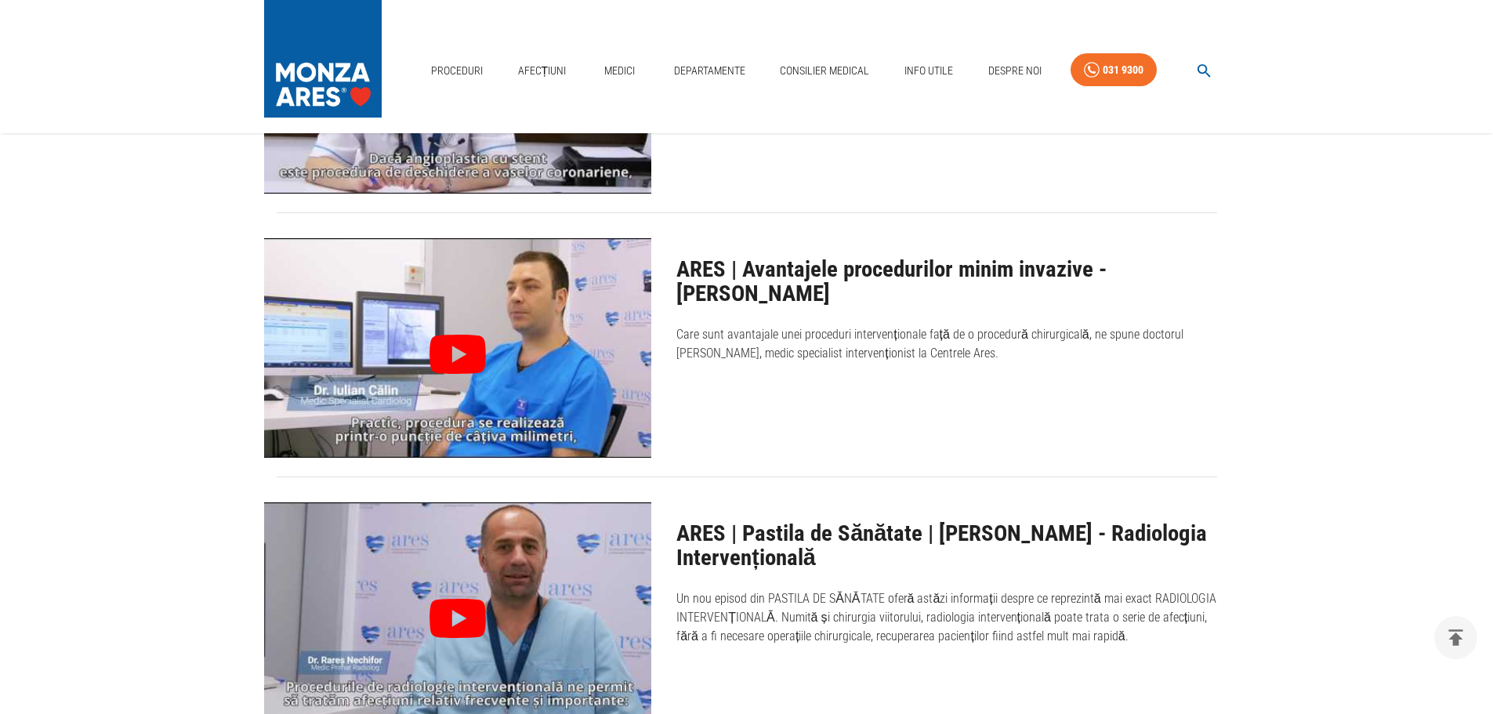
scroll to position [11439, 0]
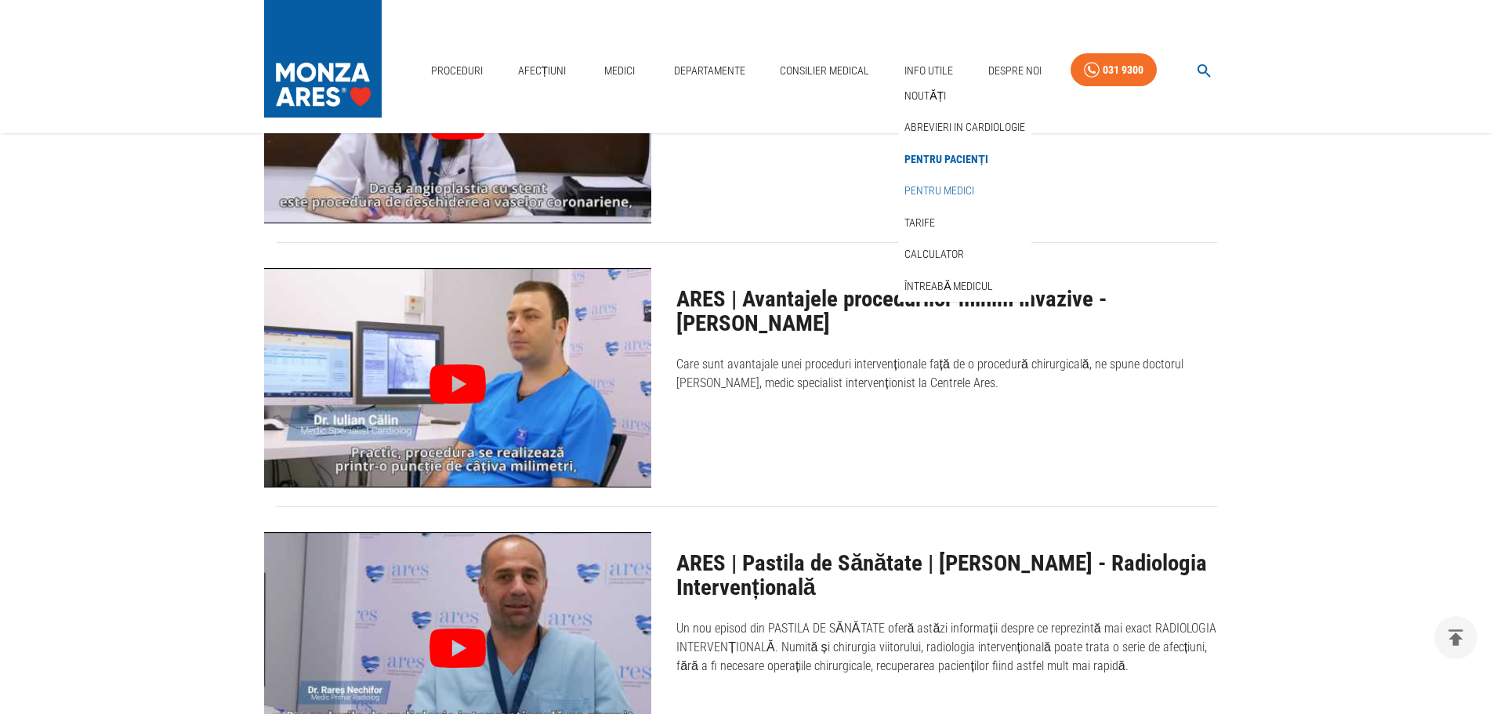
click at [930, 192] on link "Pentru medici" at bounding box center [939, 191] width 76 height 26
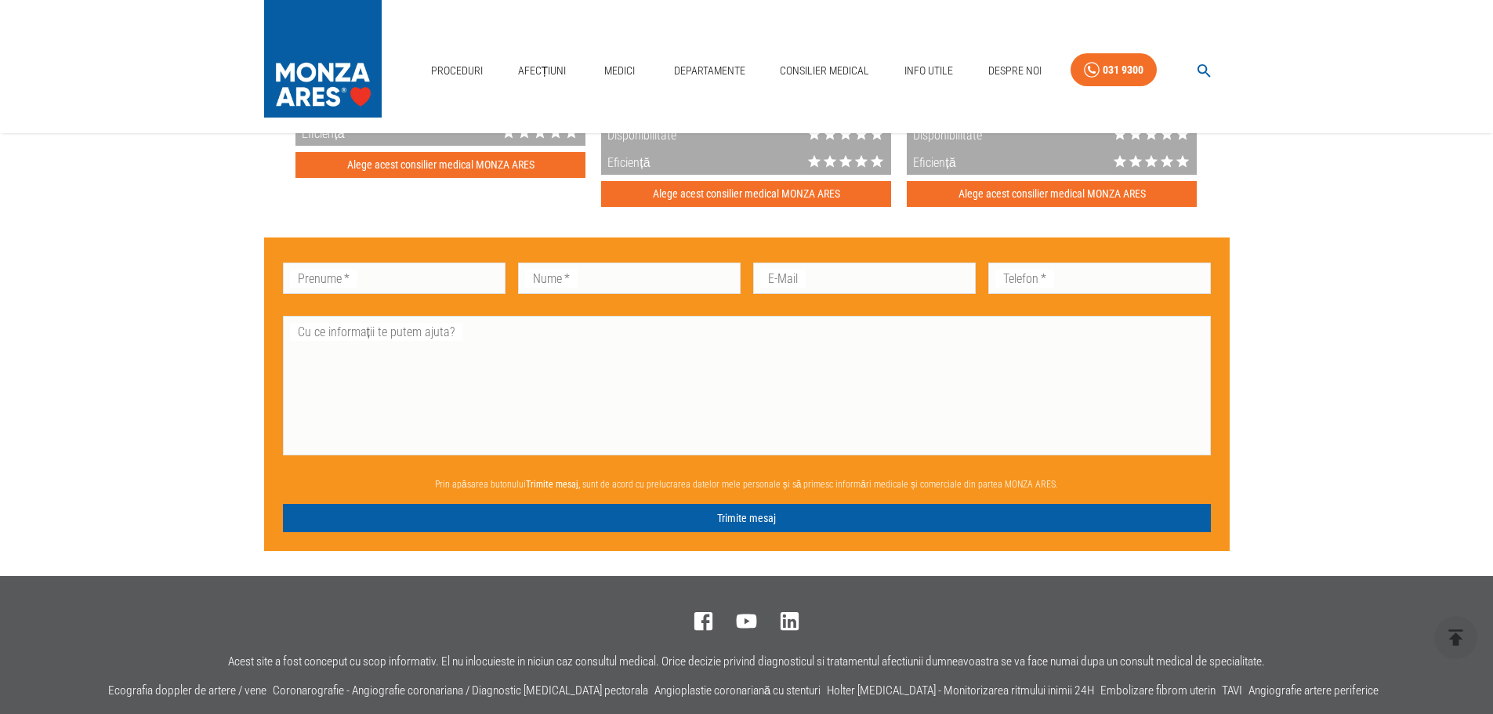
scroll to position [4858, 0]
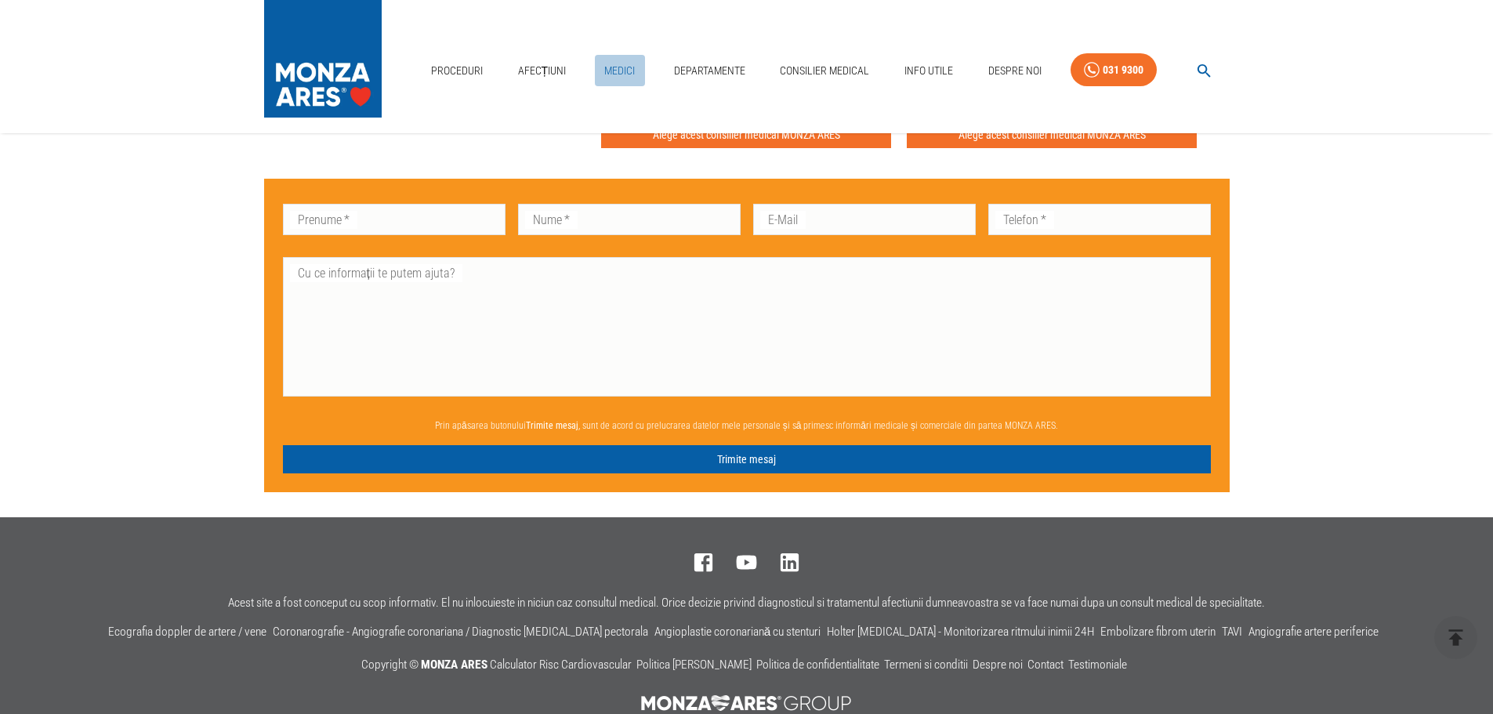
click at [628, 69] on link "Medici" at bounding box center [620, 71] width 50 height 32
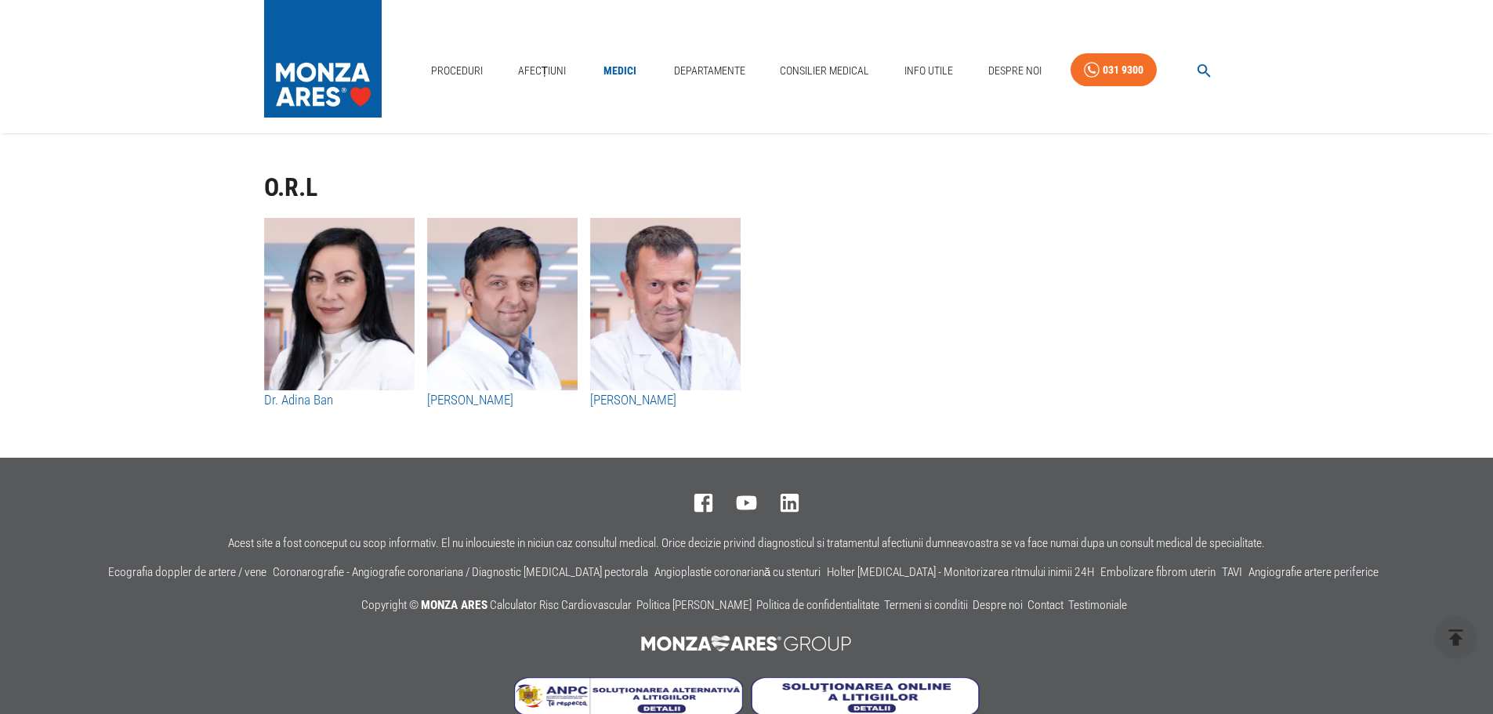
scroll to position [8148, 0]
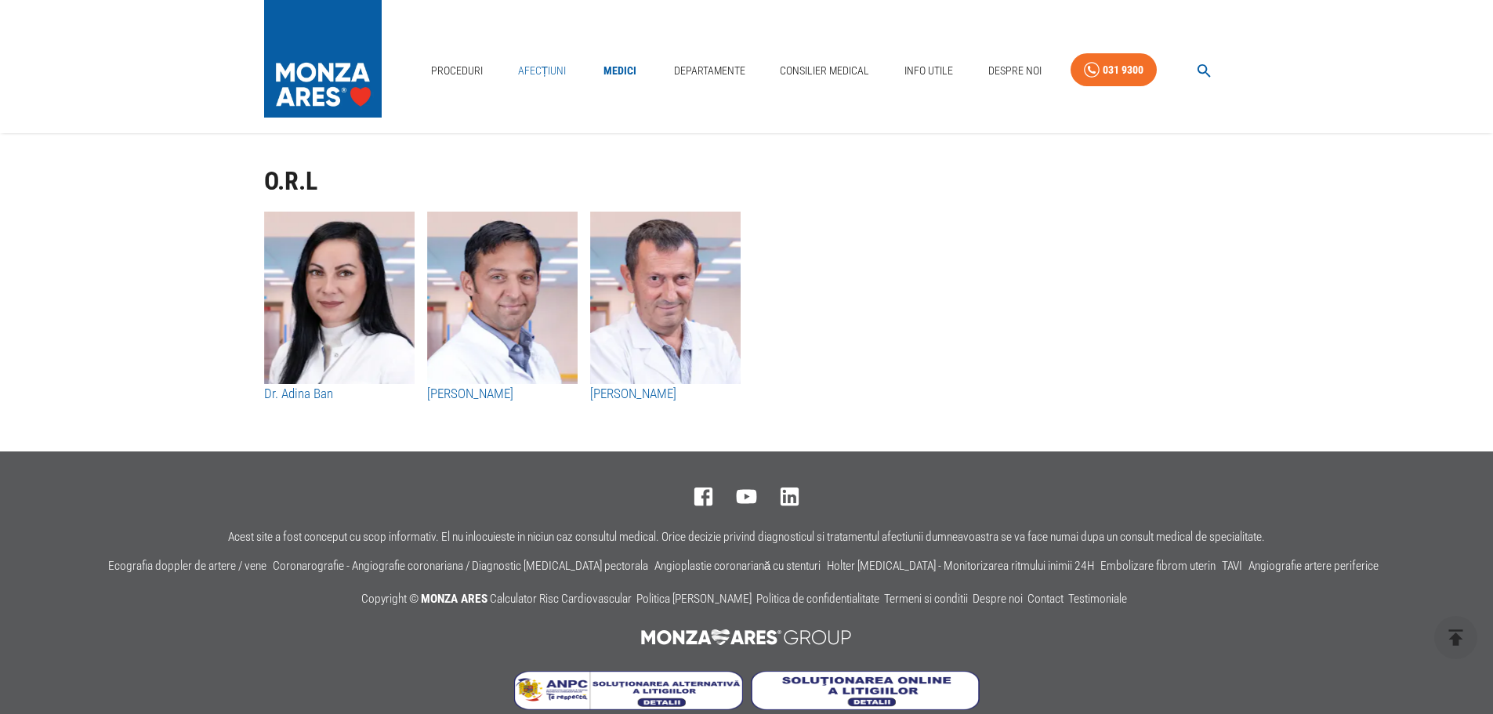
click at [532, 64] on link "Afecțiuni" at bounding box center [542, 71] width 61 height 32
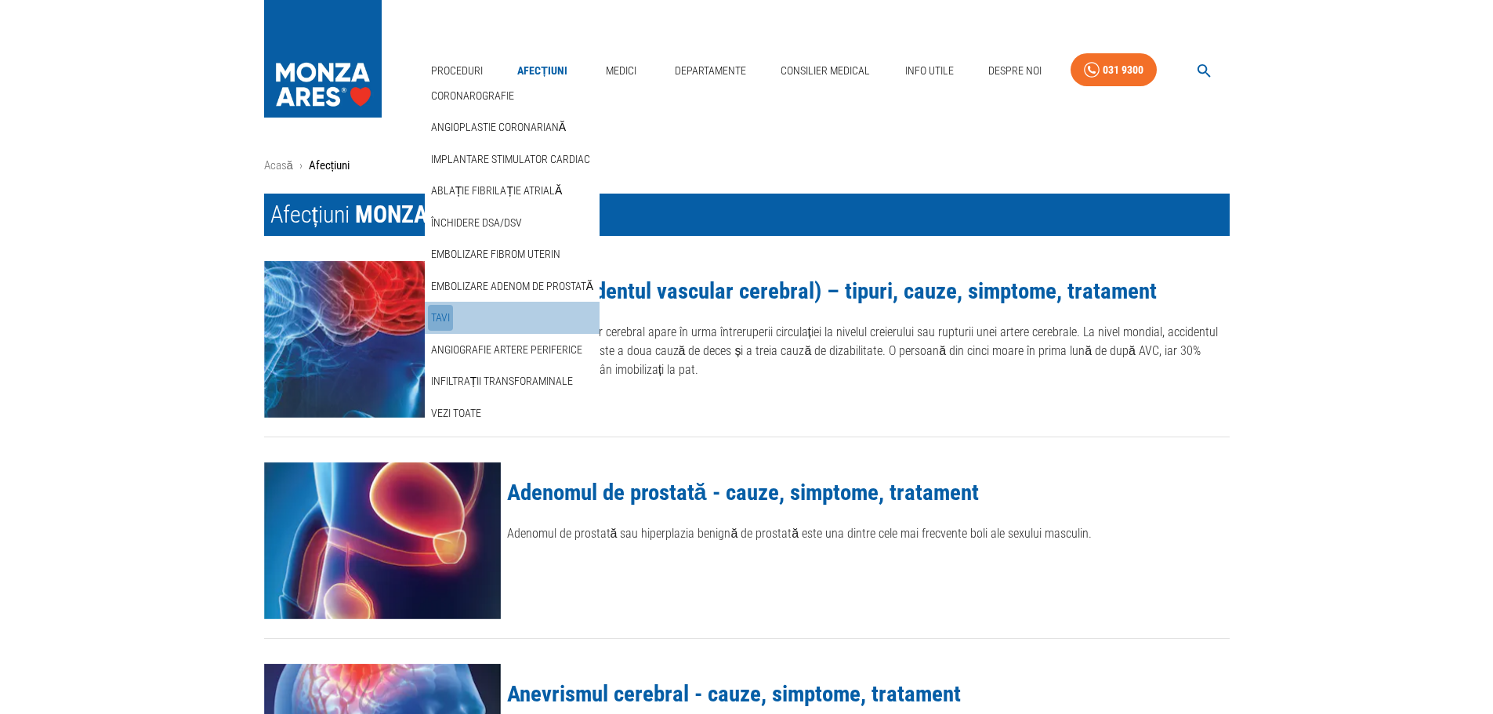
click at [448, 317] on link "TAVI" at bounding box center [440, 318] width 25 height 26
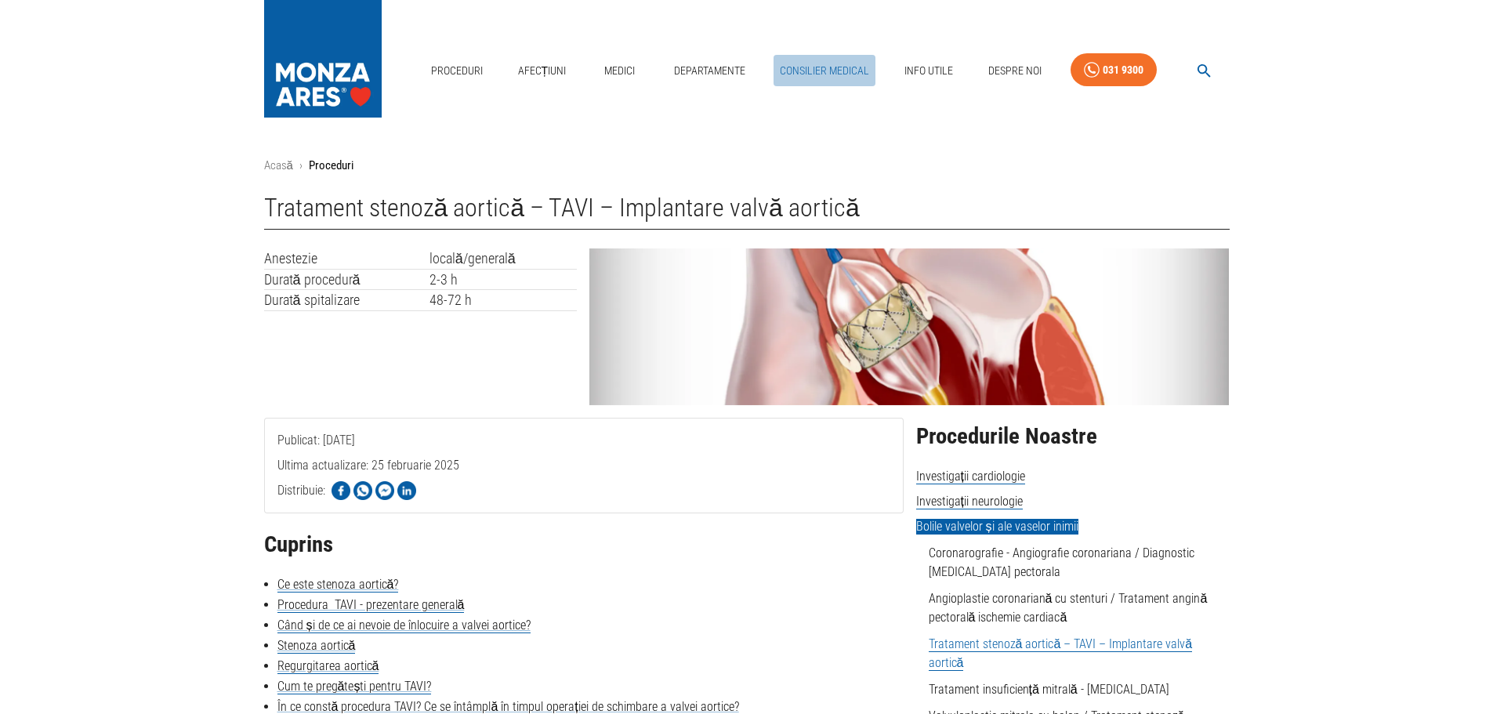
click at [817, 73] on link "Consilier Medical" at bounding box center [824, 71] width 102 height 32
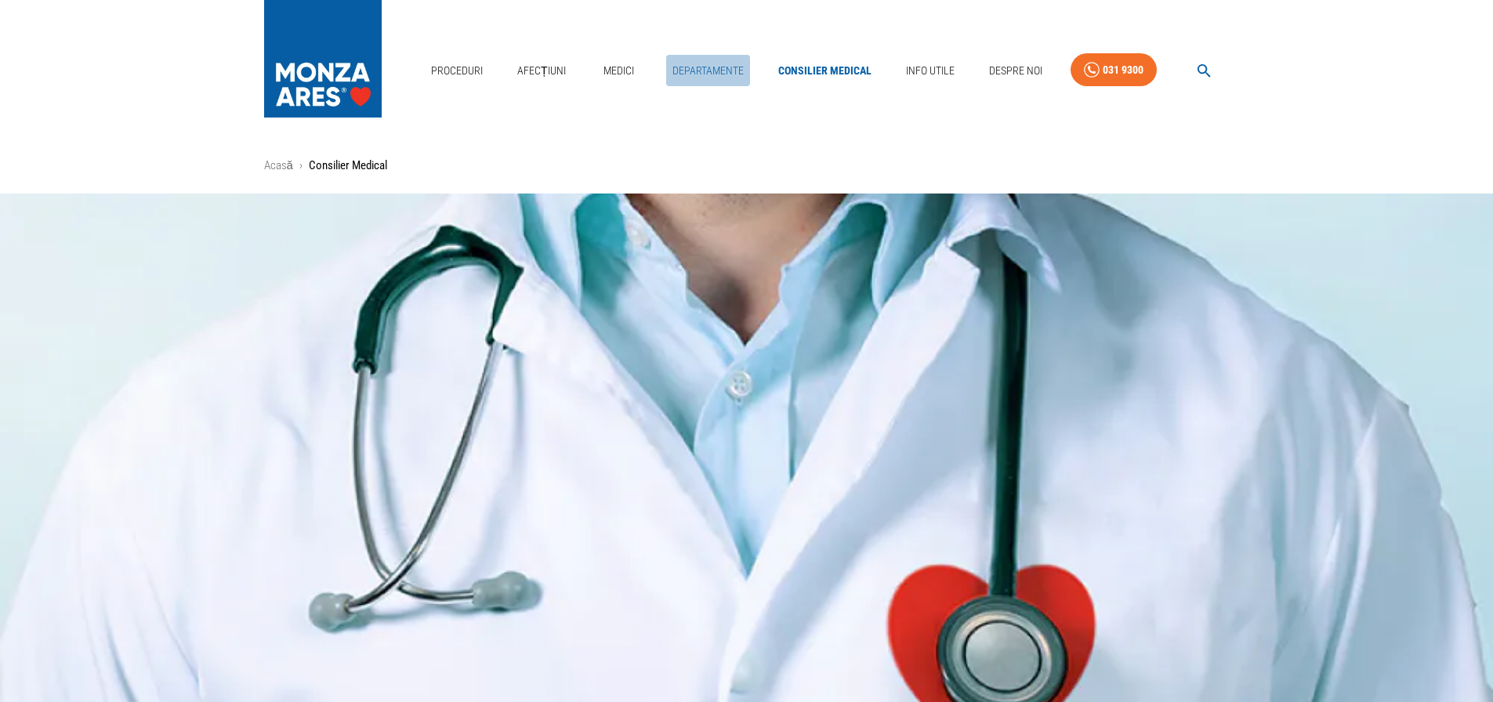
click at [698, 71] on link "Departamente" at bounding box center [708, 71] width 84 height 32
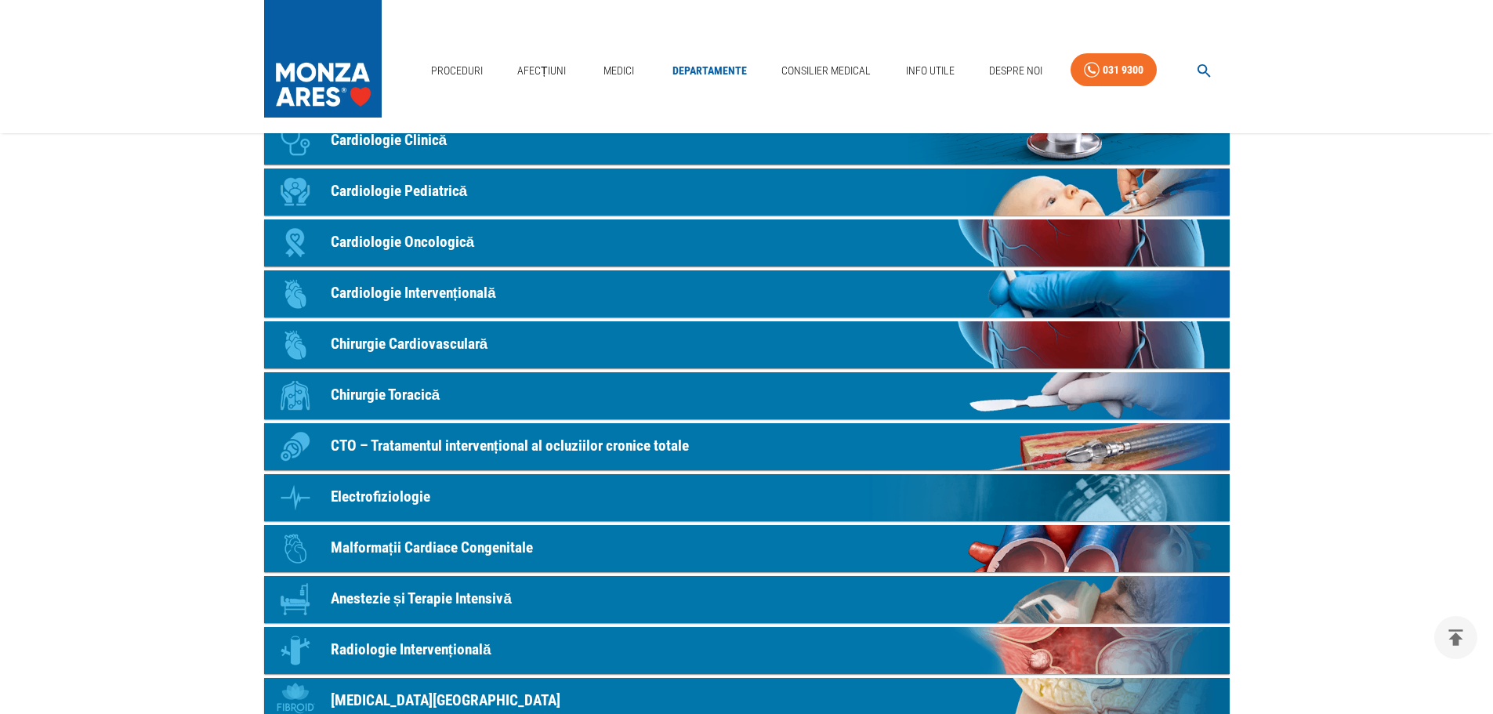
scroll to position [146, 0]
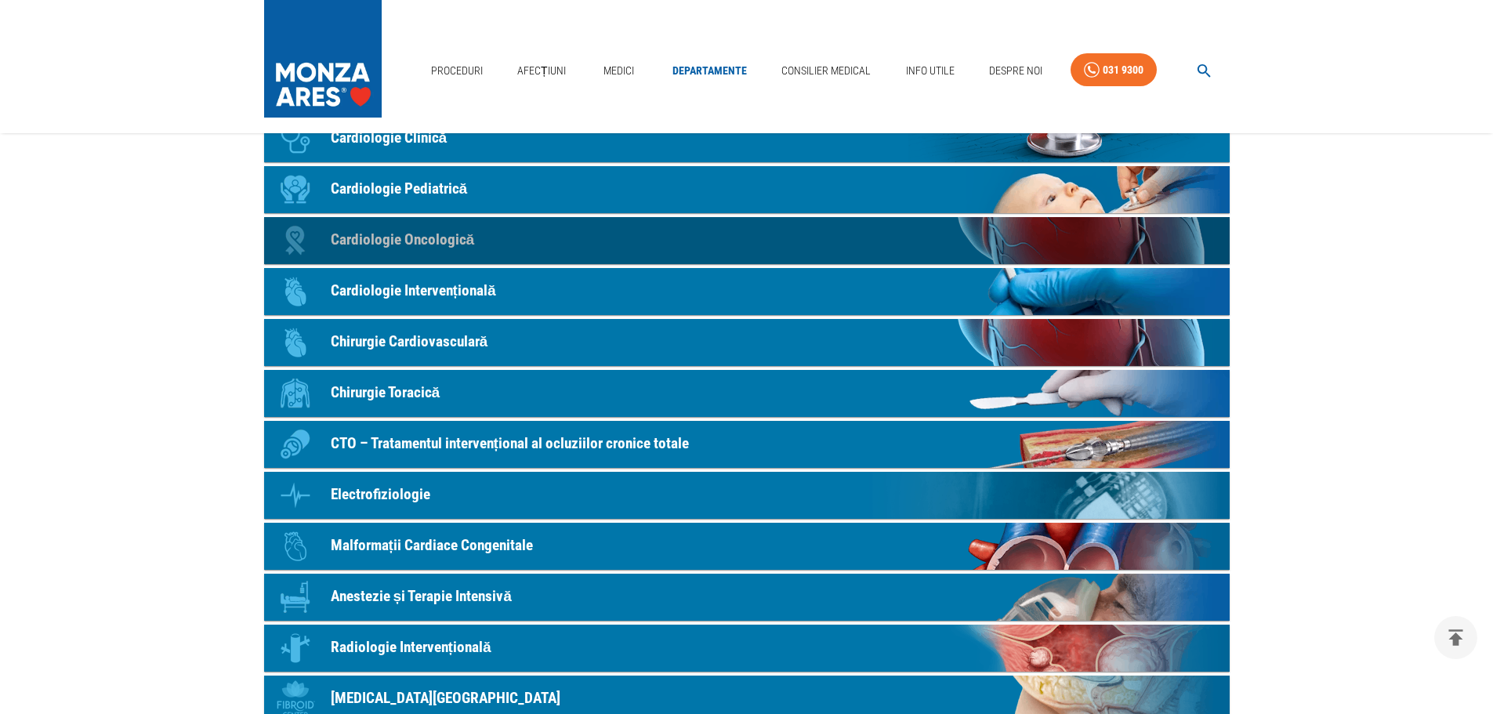
click at [450, 233] on p "Cardiologie Oncologică" at bounding box center [403, 240] width 144 height 23
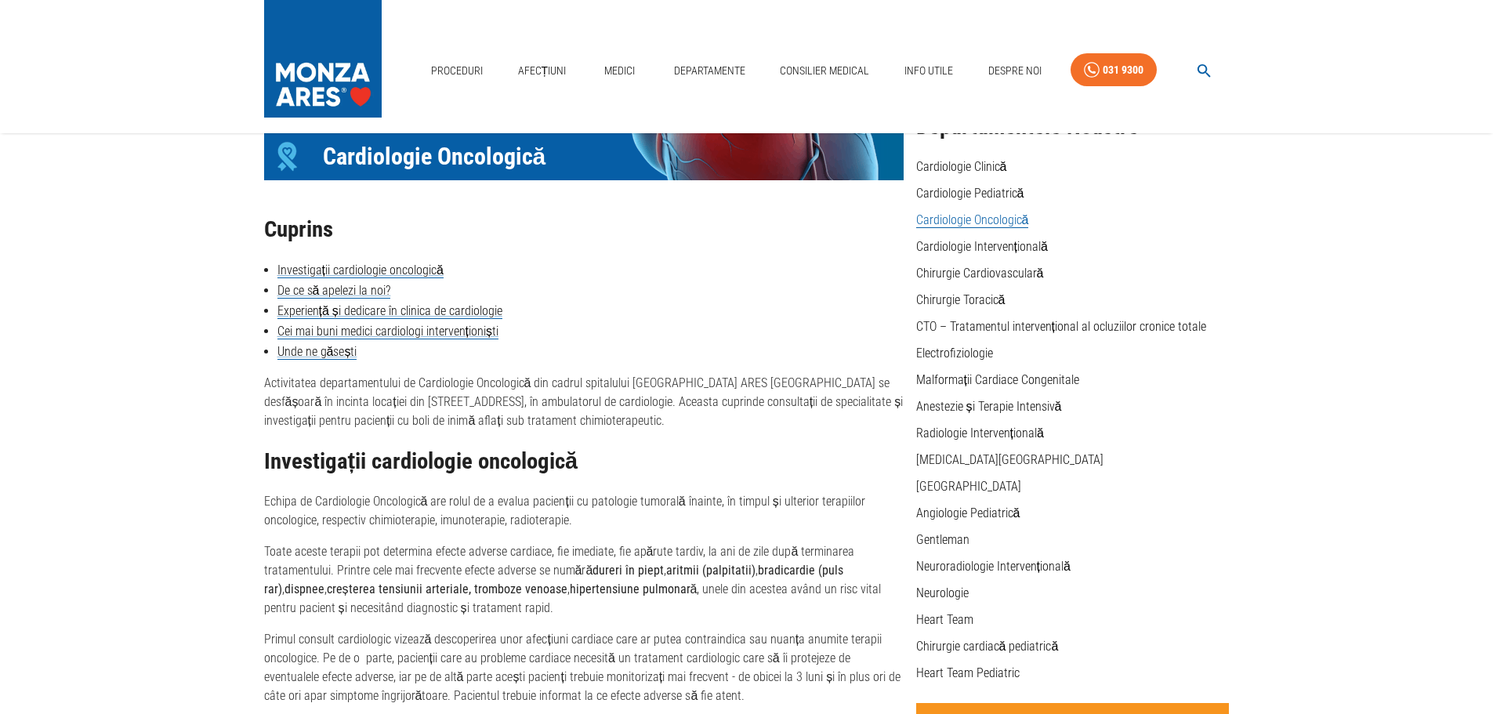
scroll to position [76, 0]
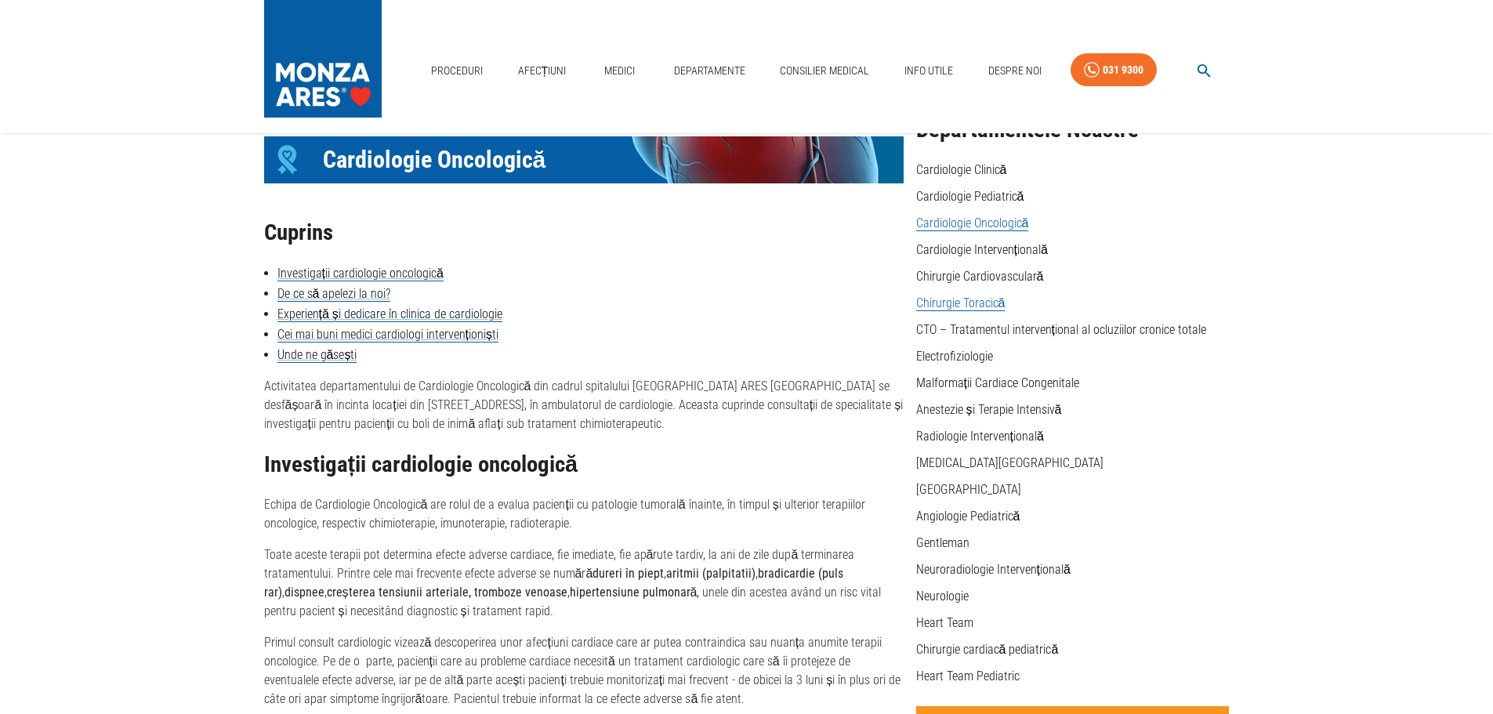
click at [961, 302] on link "Chirurgie Toracică" at bounding box center [960, 303] width 89 height 16
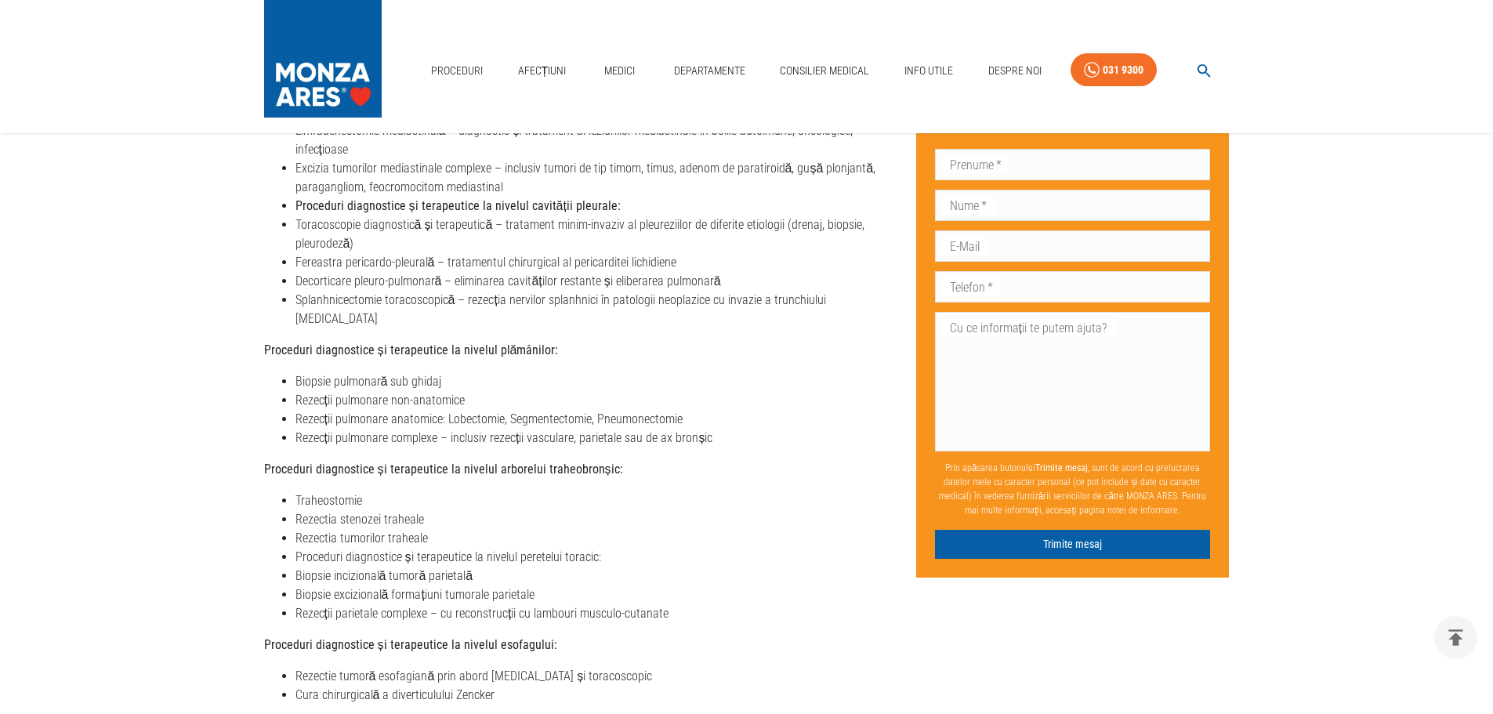
scroll to position [647, 0]
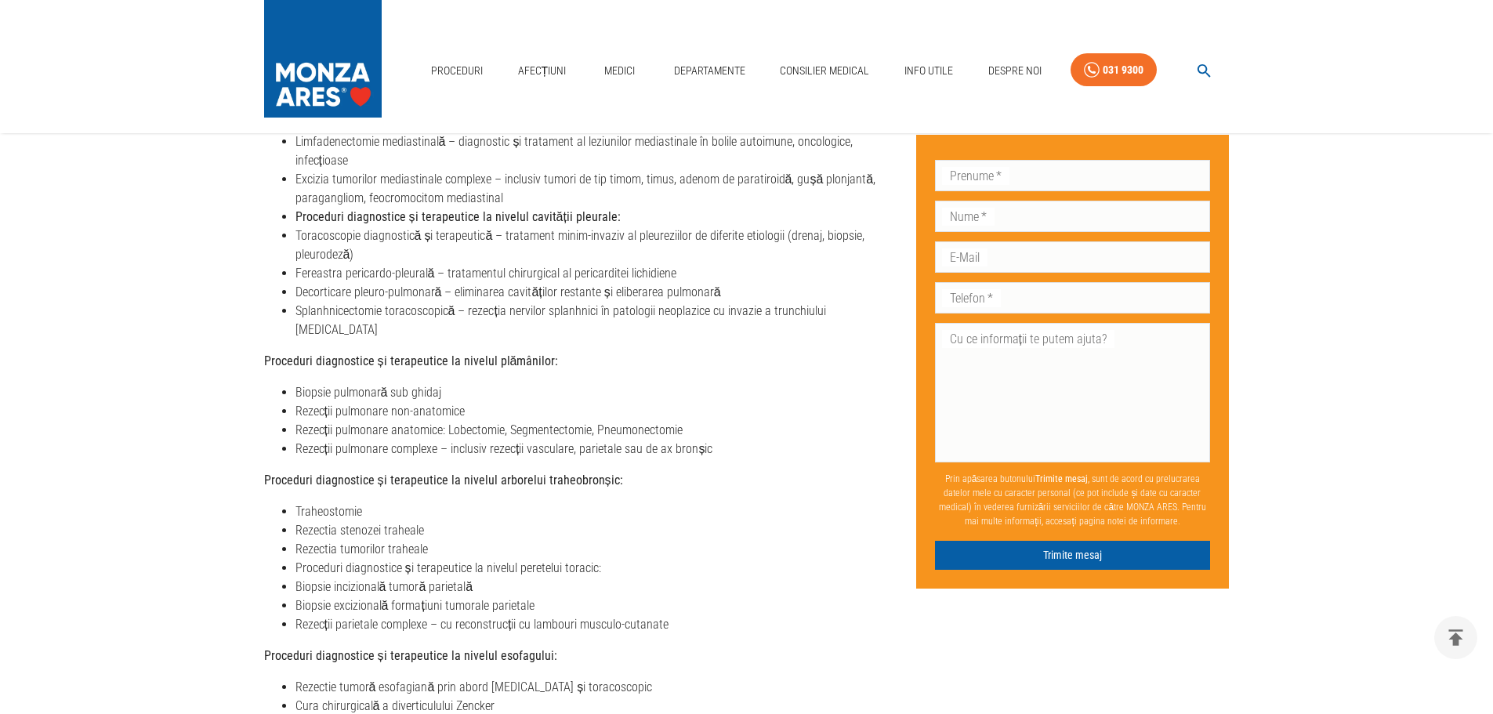
click at [382, 402] on li "Rezecții pulmonare non-anatomice" at bounding box center [599, 411] width 608 height 19
drag, startPoint x: 469, startPoint y: 392, endPoint x: 281, endPoint y: 395, distance: 188.1
click at [295, 402] on li "Rezecții pulmonare non-anatomice" at bounding box center [599, 411] width 608 height 19
copy li "Rezecții pulmonare non-anatomice"
click at [525, 63] on link "Afecțiuni" at bounding box center [542, 71] width 61 height 32
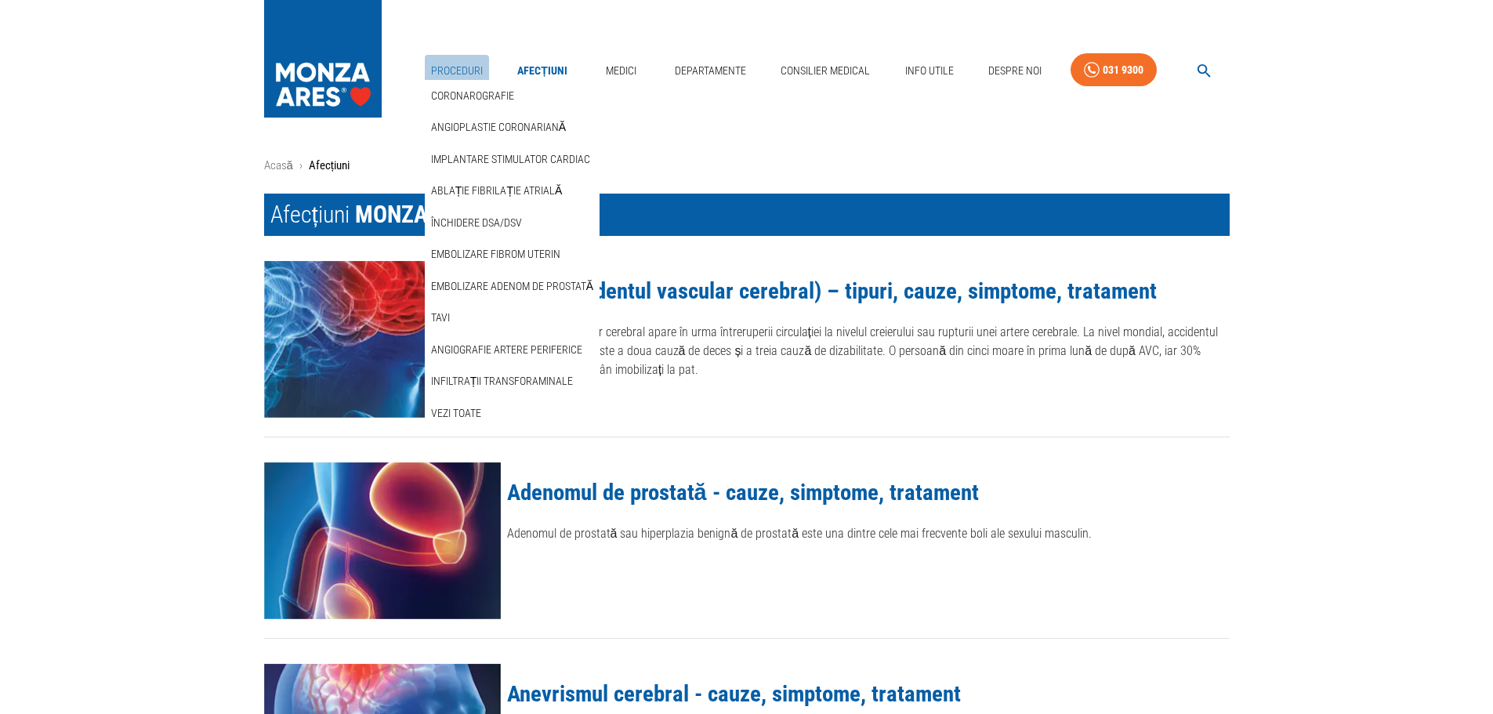
click at [458, 70] on link "Proceduri" at bounding box center [457, 71] width 64 height 32
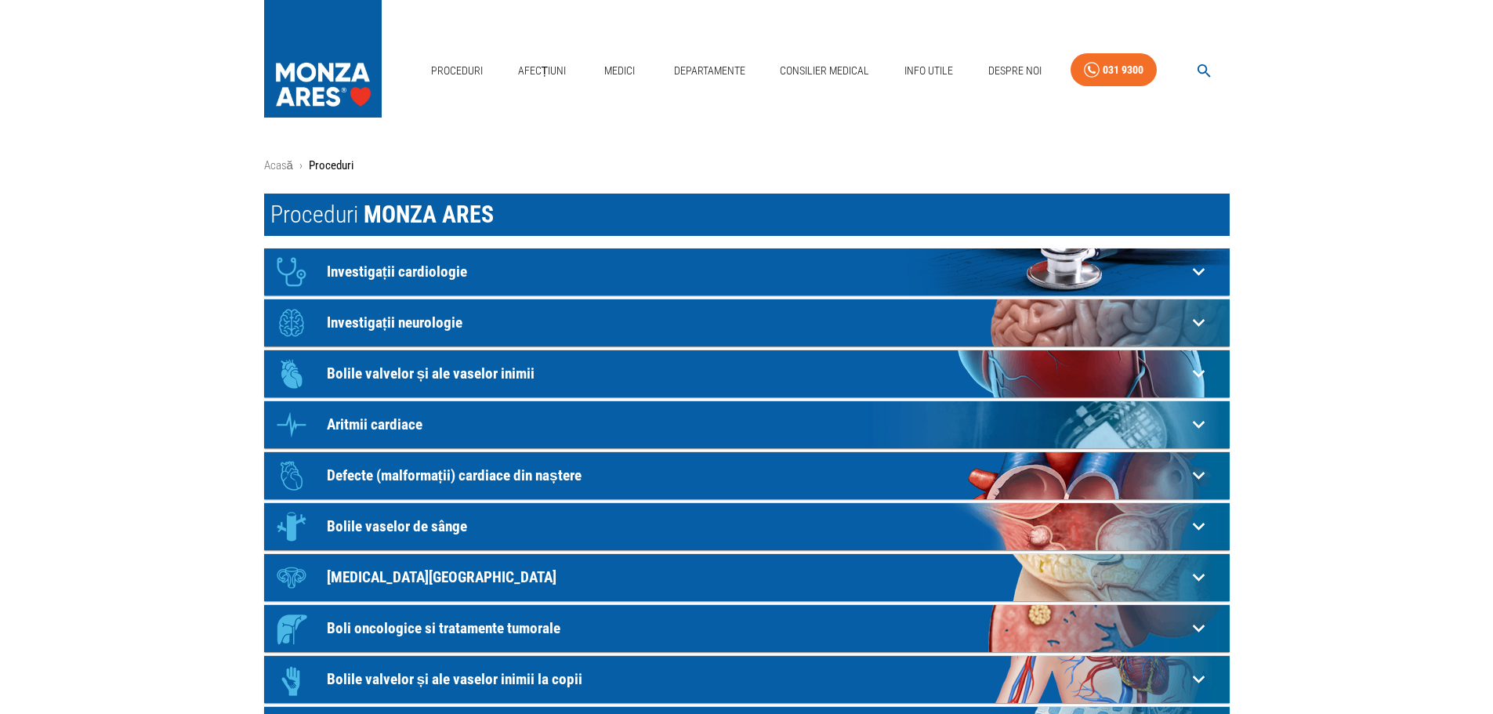
click at [67, 443] on main "Acasă › Proceduri Proceduri MONZA ARES Icon Investigații cardiologie Electrocar…" at bounding box center [746, 508] width 1493 height 703
click at [187, 414] on main "Acasă › Proceduri Proceduri MONZA ARES Icon Investigații cardiologie Electrocar…" at bounding box center [746, 508] width 1493 height 703
